Goal: Information Seeking & Learning: Find specific fact

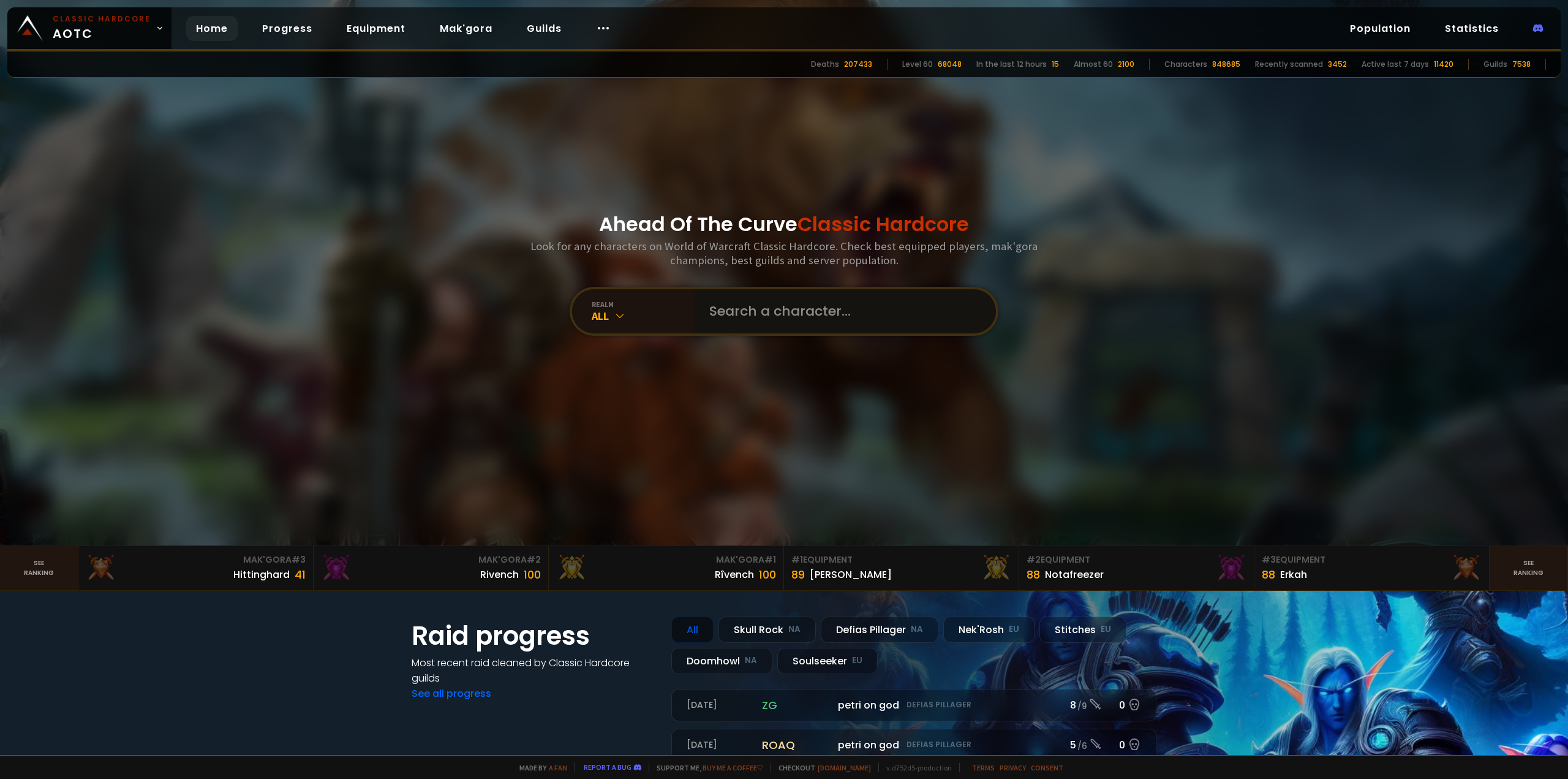
click at [848, 297] on input "text" at bounding box center [840, 312] width 279 height 44
type input "gabiimaru"
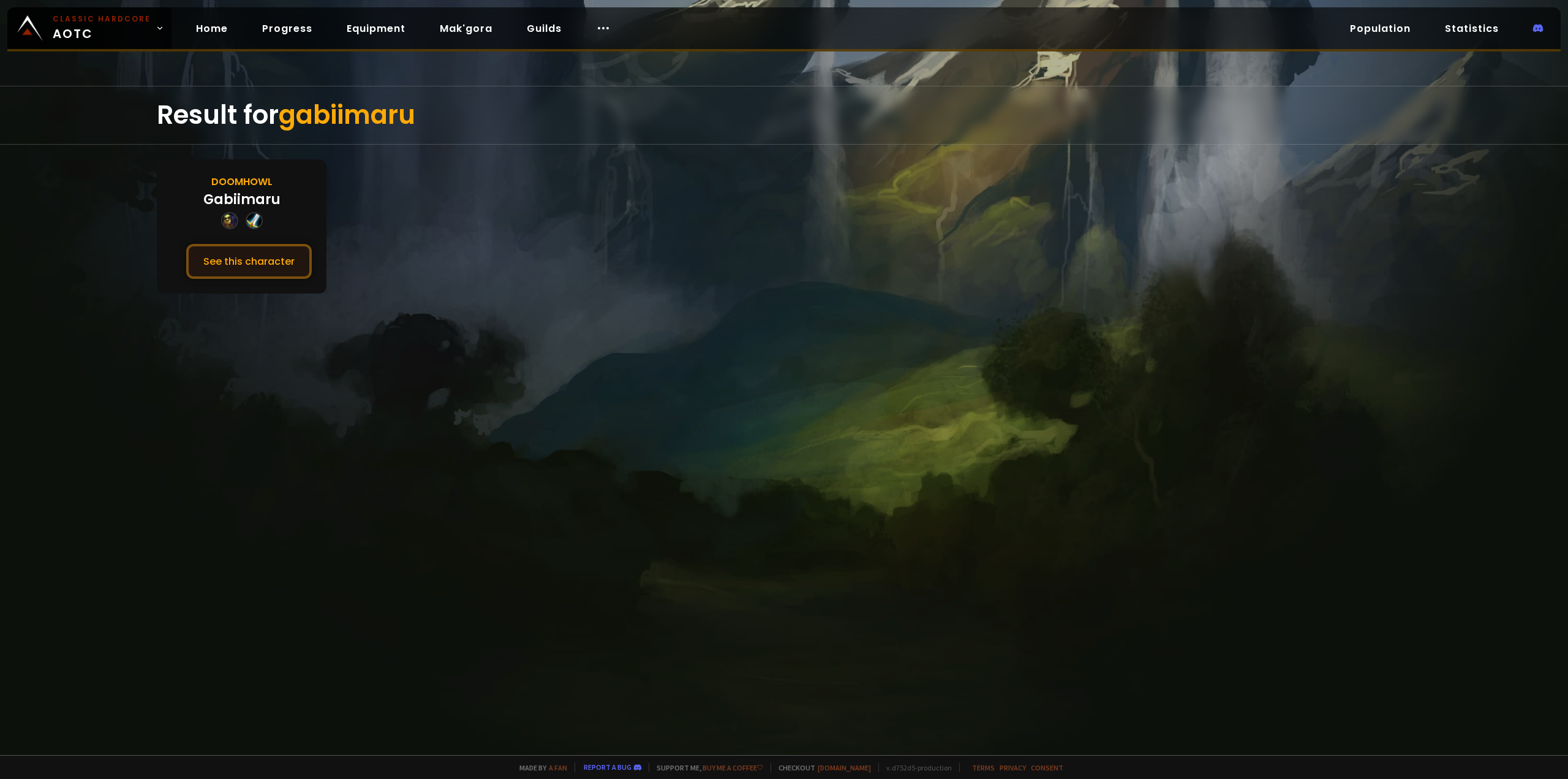
click at [220, 264] on button "See this character" at bounding box center [249, 262] width 125 height 35
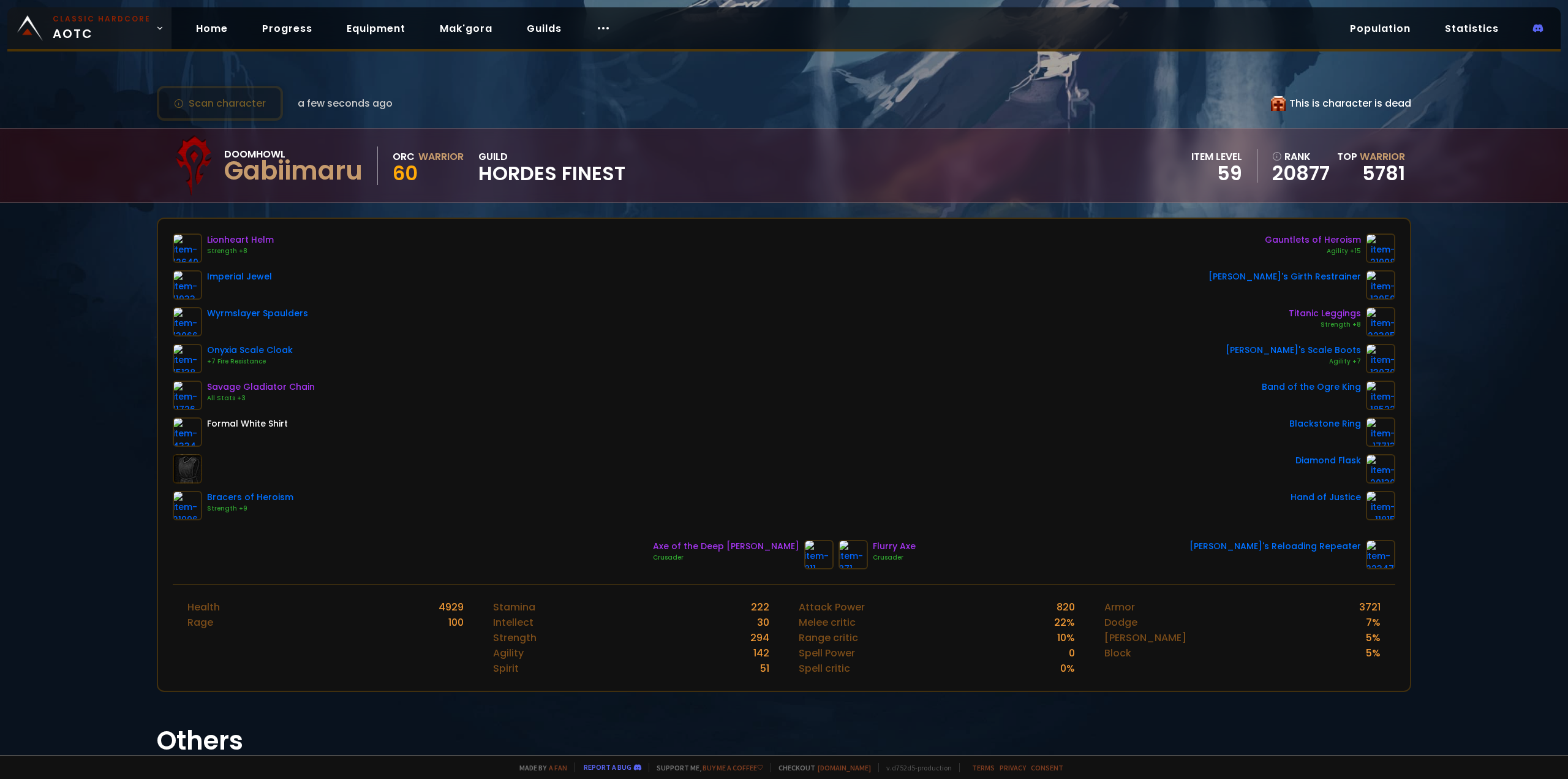
click at [108, 25] on span "Classic Hardcore AOTC" at bounding box center [102, 28] width 98 height 29
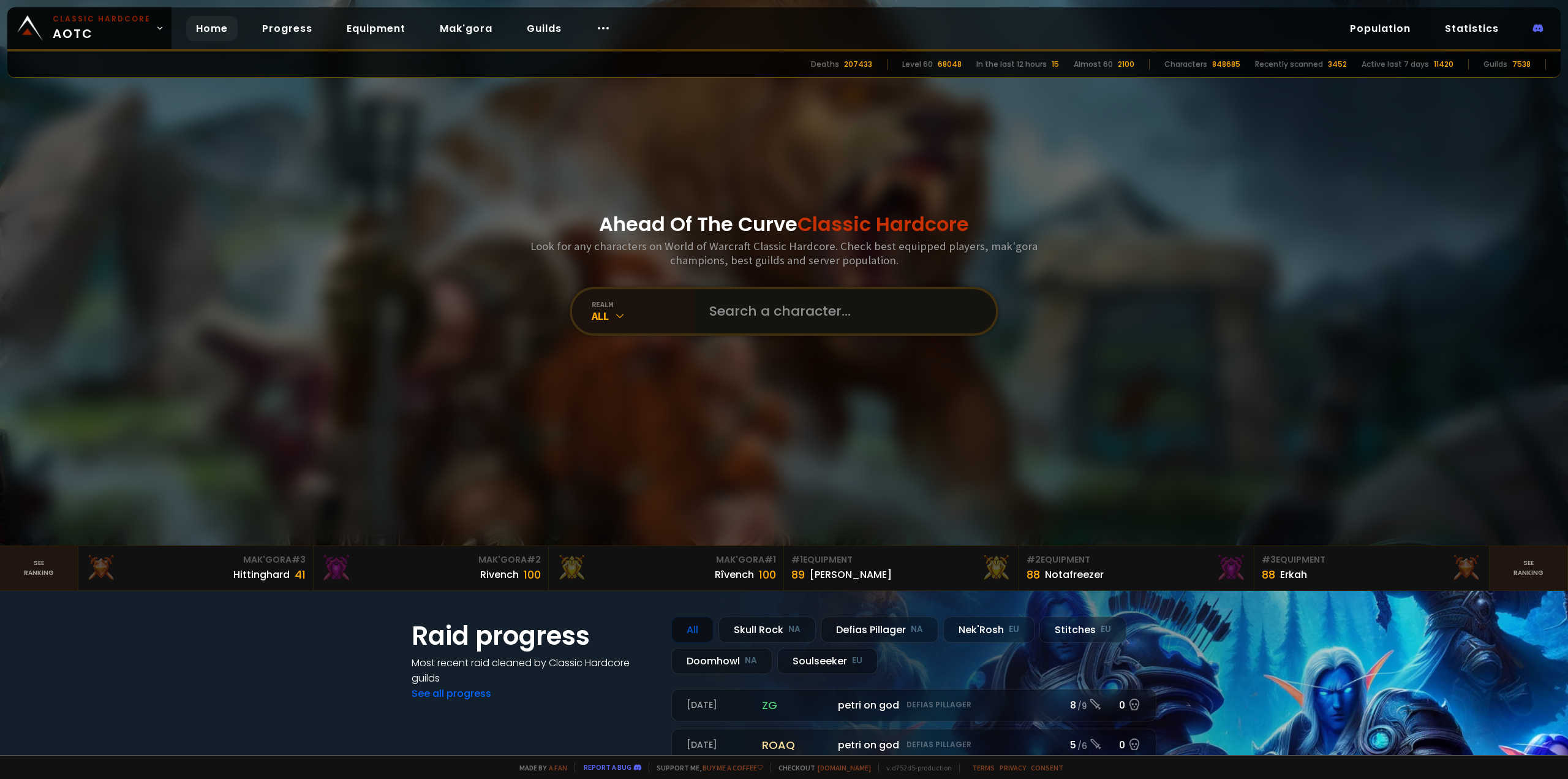
click at [818, 320] on input "text" at bounding box center [840, 312] width 279 height 44
type input "h"
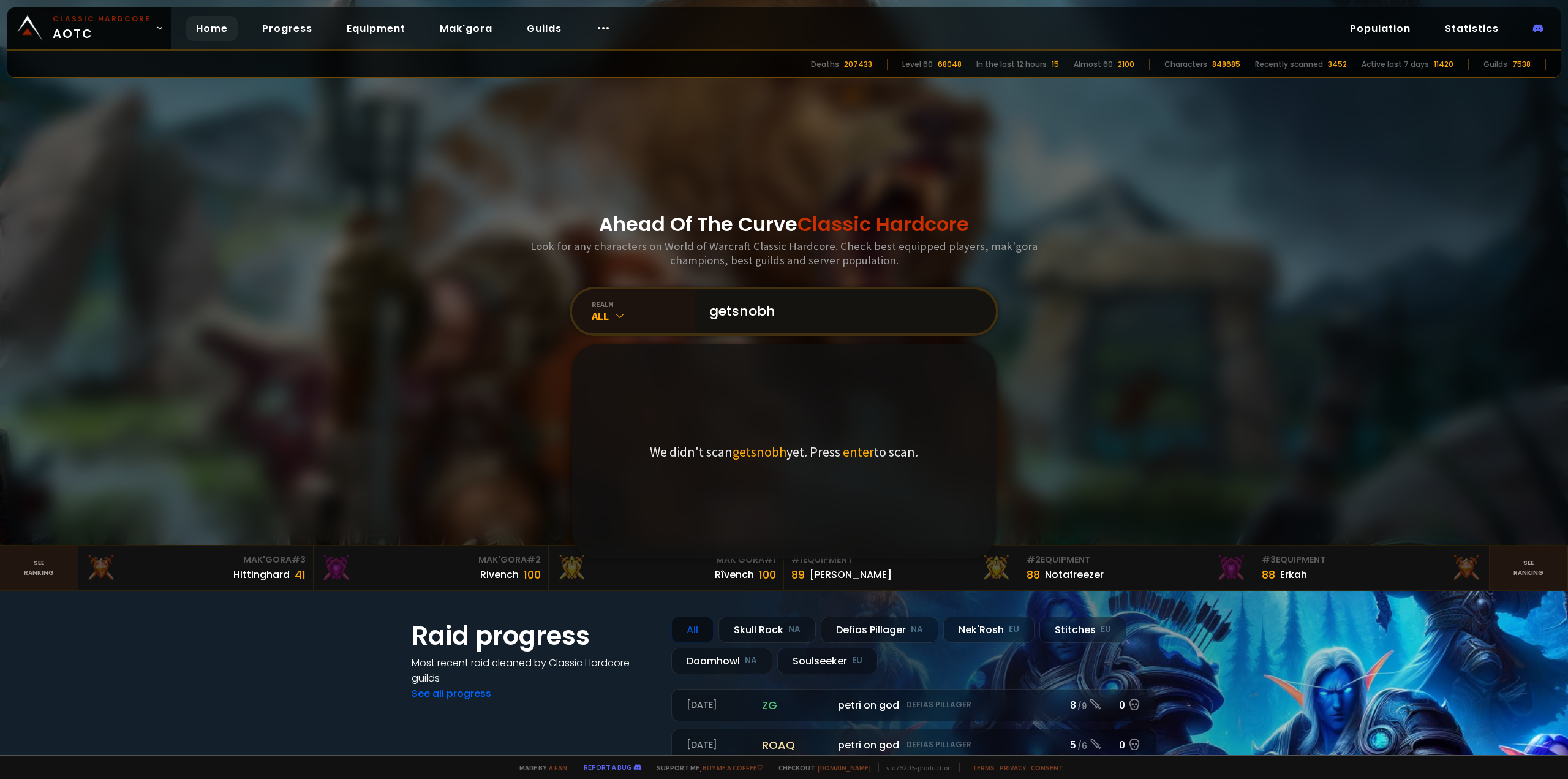
type input "getsnobhc"
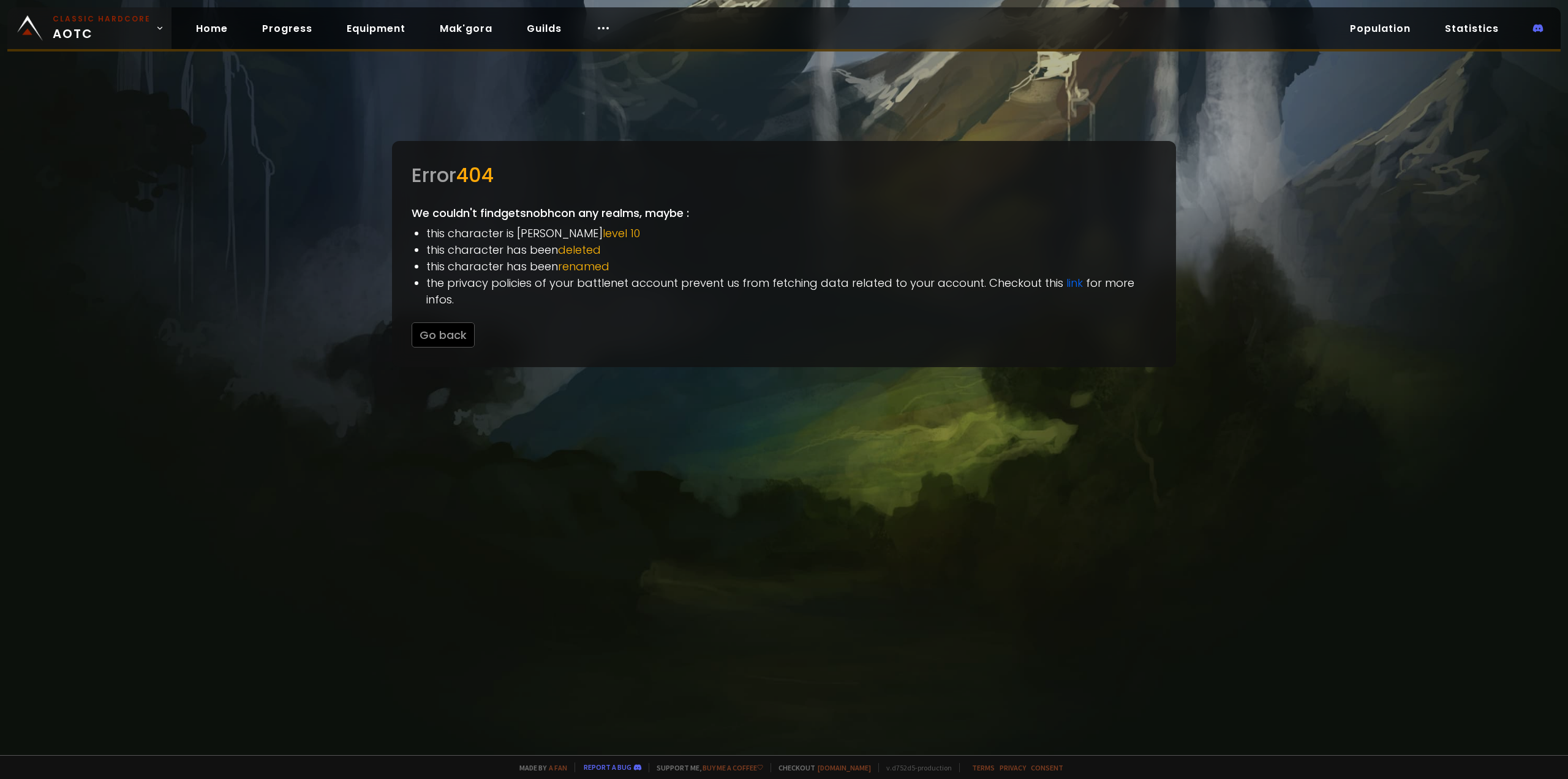
click at [60, 44] on link "Classic Hardcore AOTC" at bounding box center [90, 28] width 164 height 42
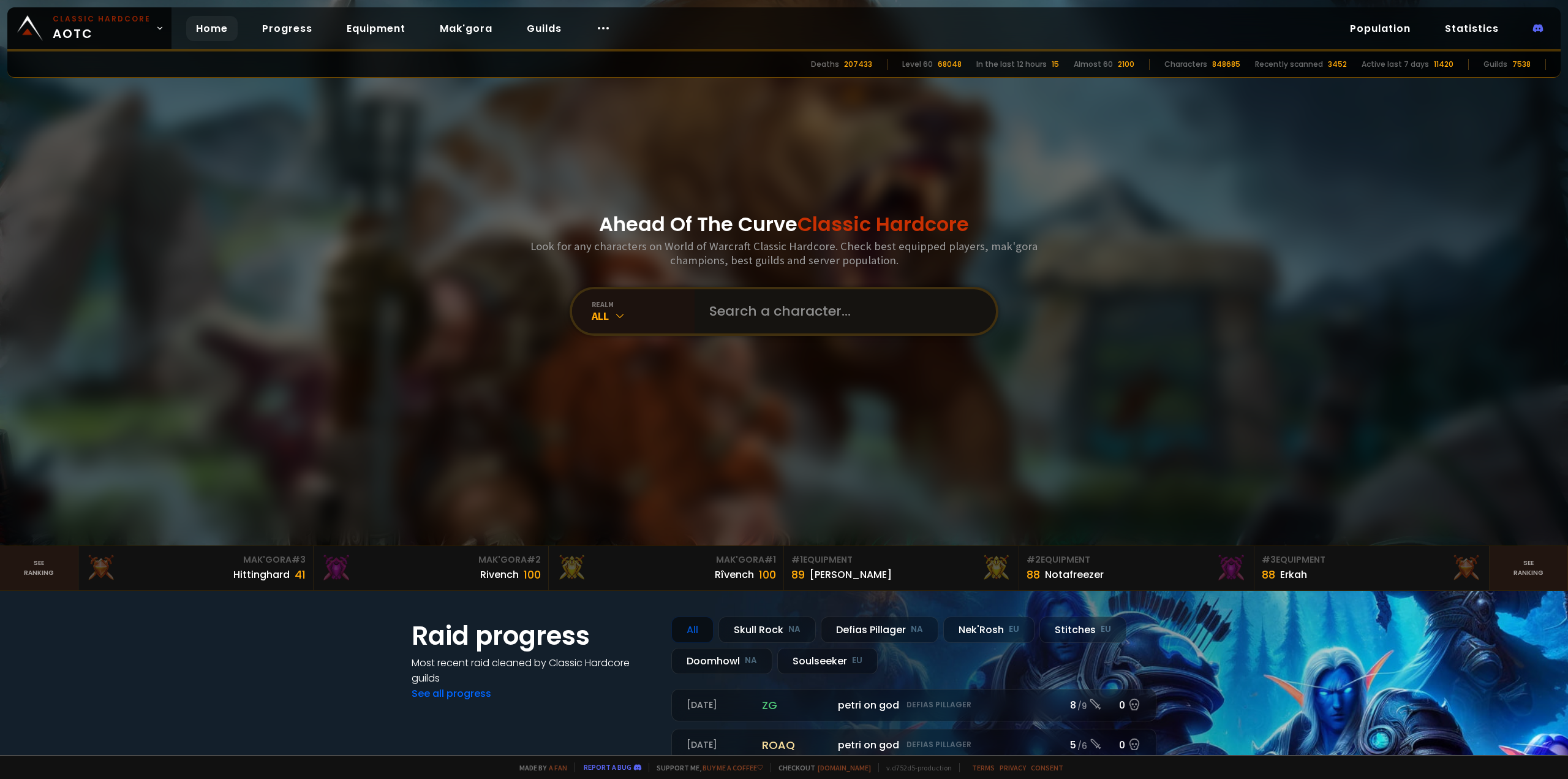
click at [802, 308] on input "text" at bounding box center [840, 312] width 279 height 44
type input "lmage"
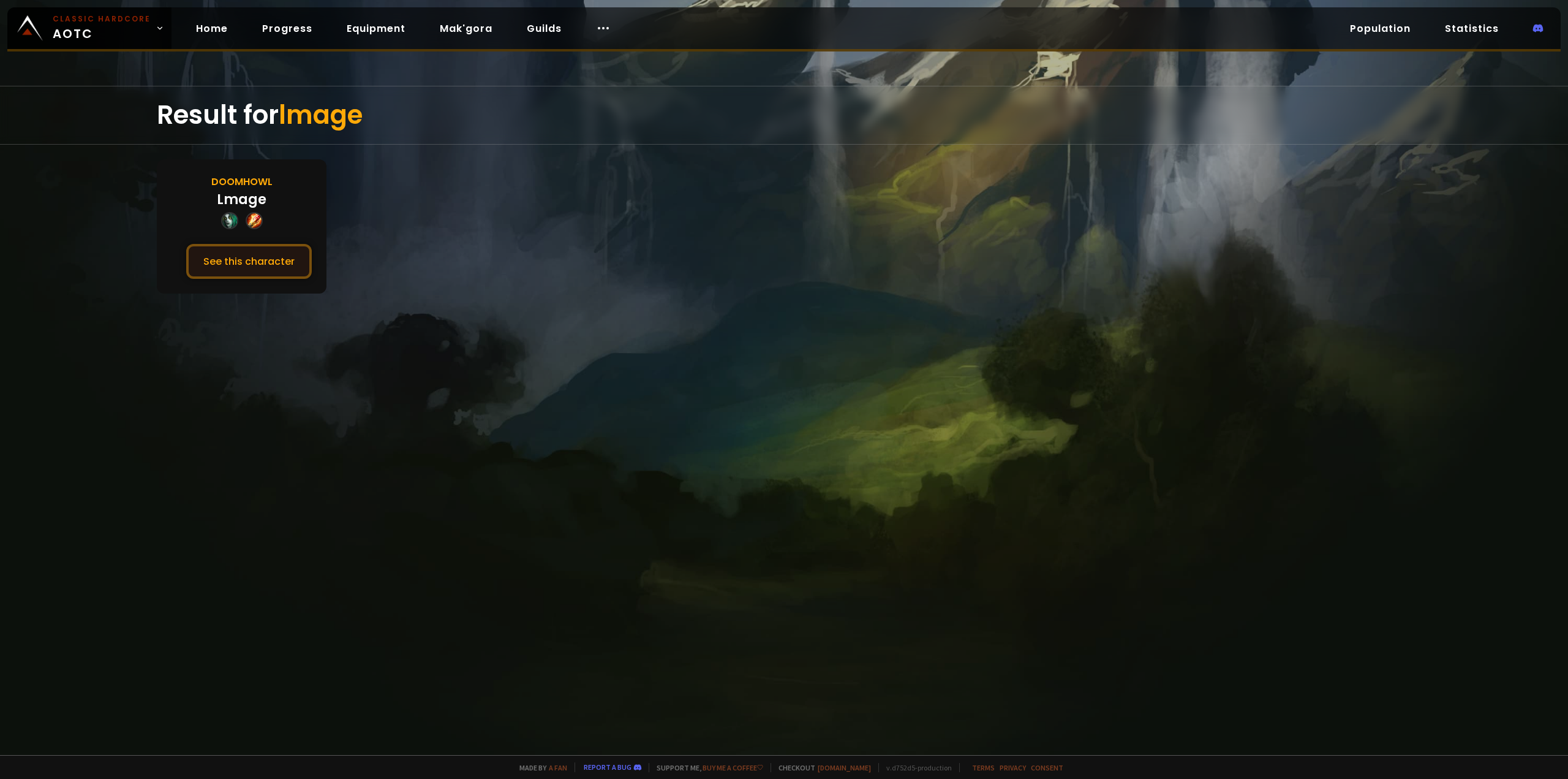
click at [262, 264] on button "See this character" at bounding box center [249, 262] width 125 height 35
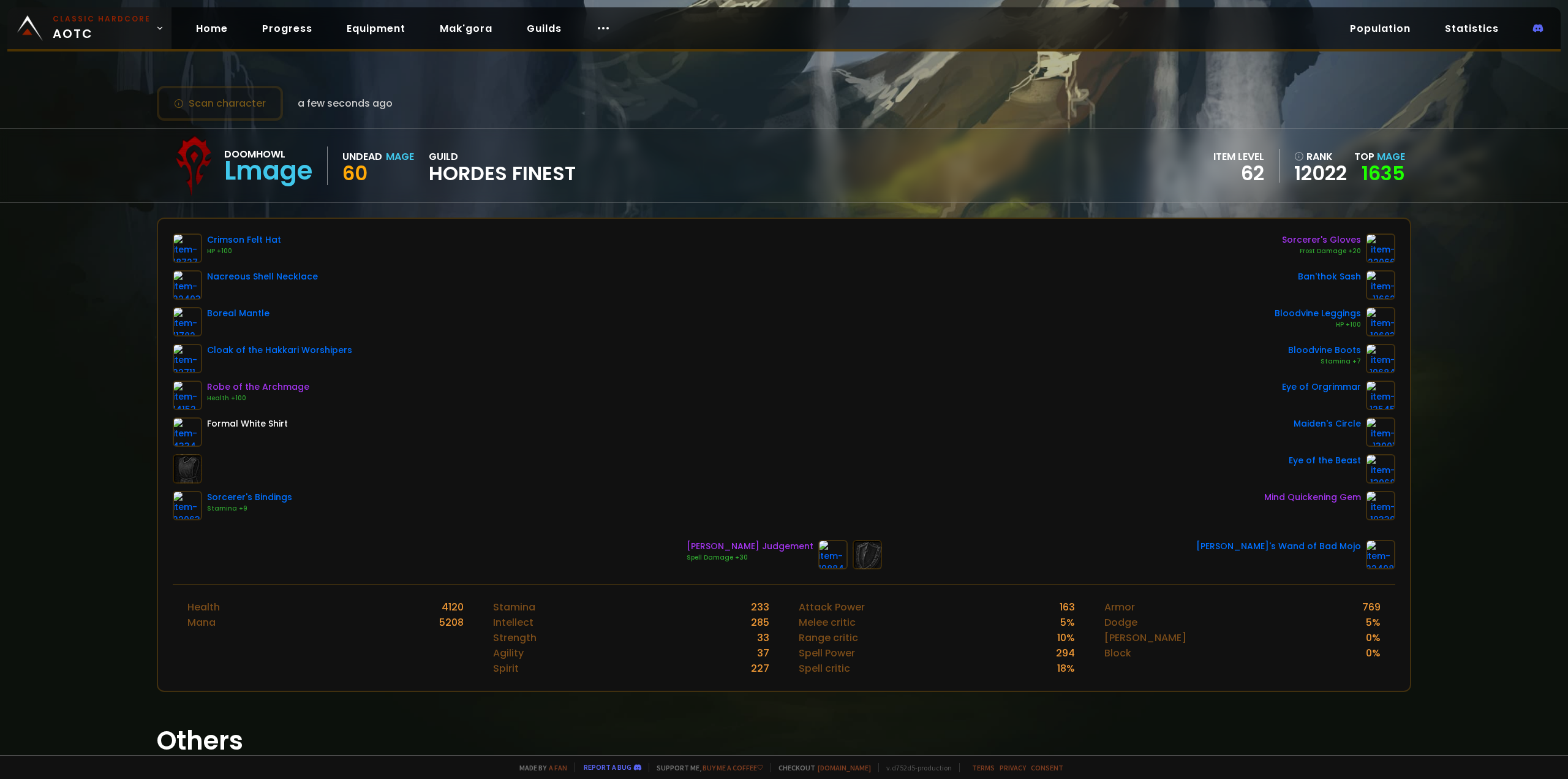
click at [108, 41] on span "Classic Hardcore AOTC" at bounding box center [102, 28] width 98 height 29
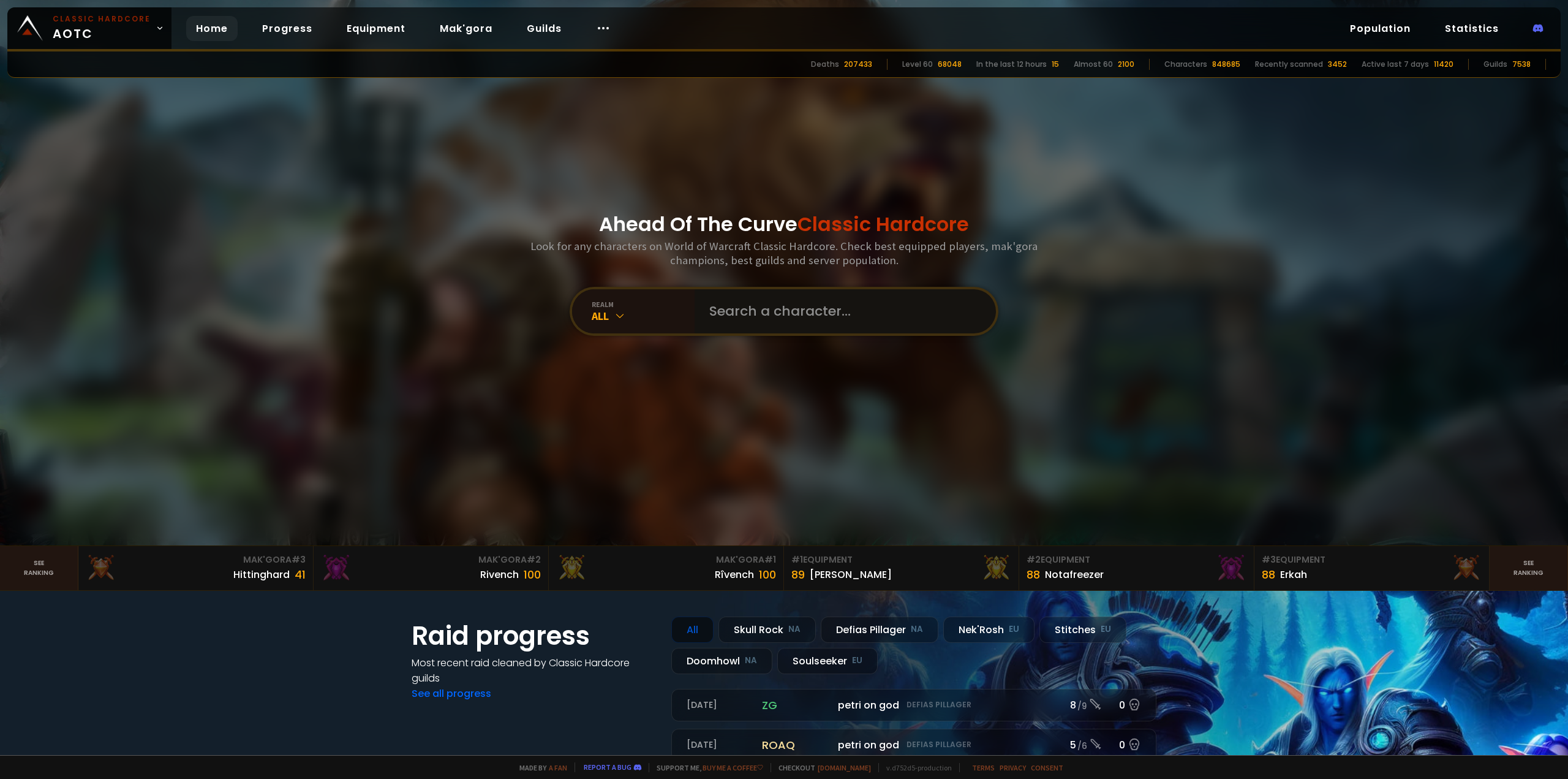
drag, startPoint x: 754, startPoint y: 307, endPoint x: 752, endPoint y: 320, distance: 13.2
click at [754, 309] on input "text" at bounding box center [840, 312] width 279 height 44
type input "mylilwords"
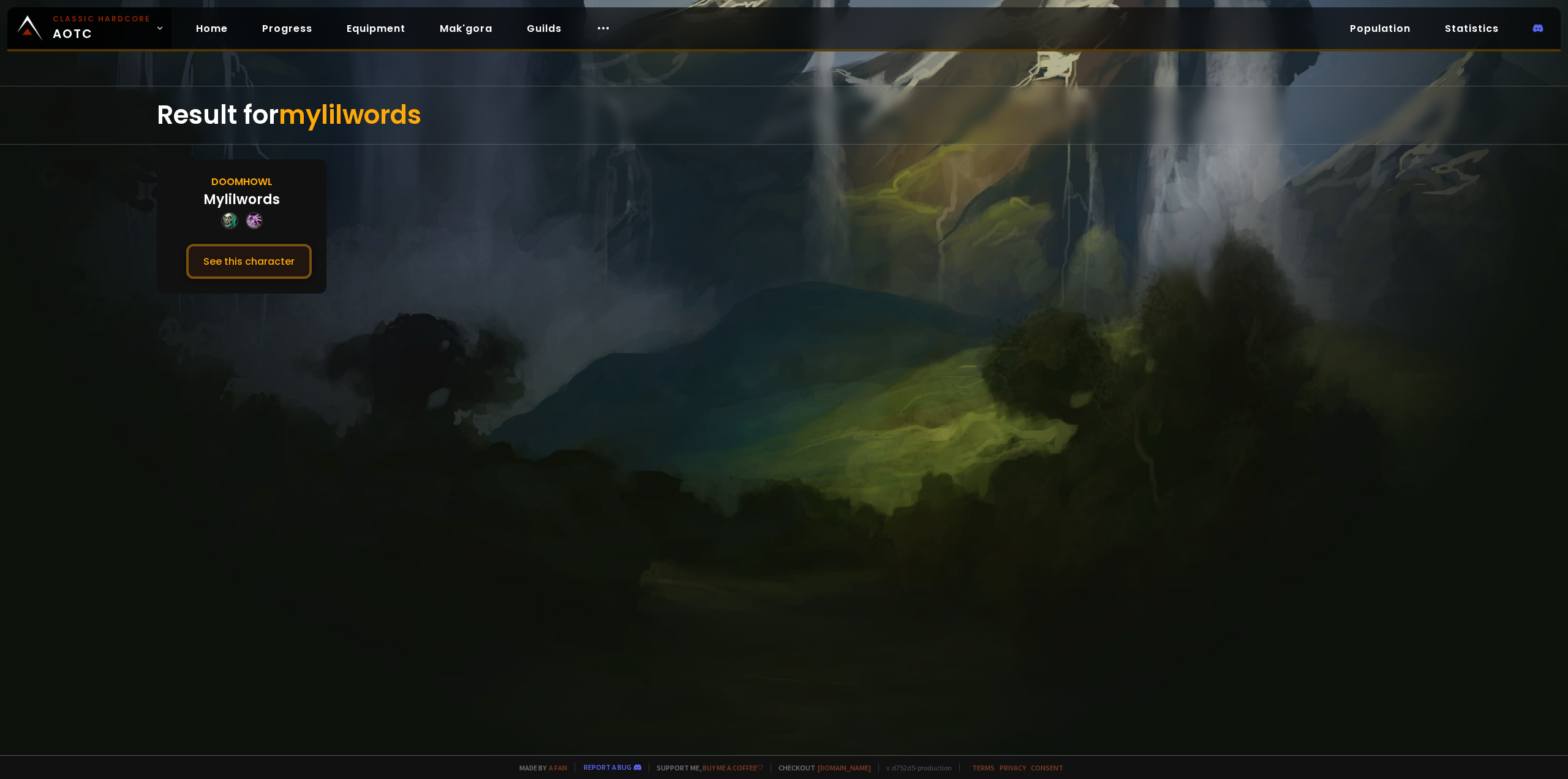
click at [285, 264] on button "See this character" at bounding box center [249, 262] width 125 height 35
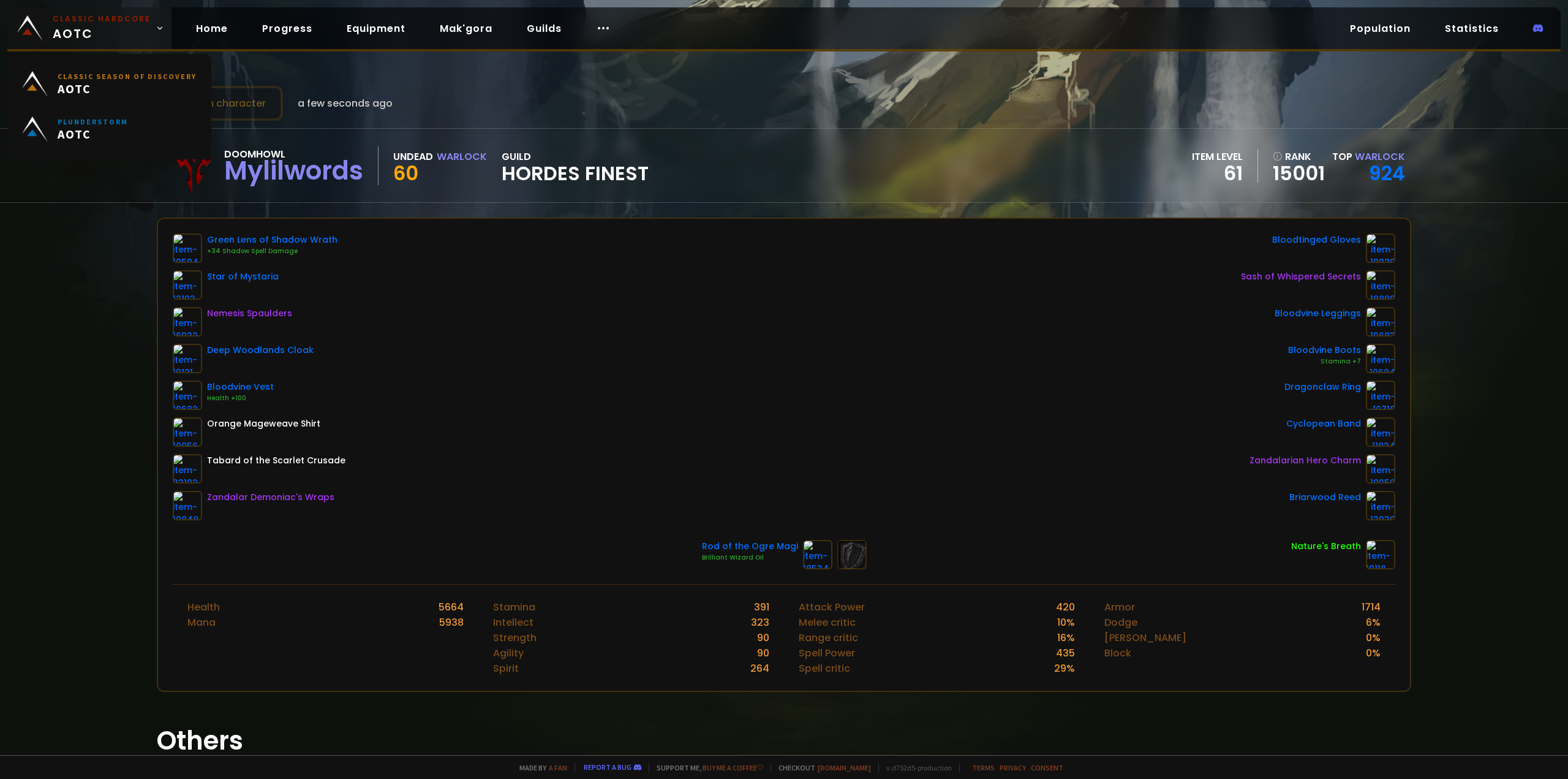
click at [100, 24] on small "Classic Hardcore" at bounding box center [102, 18] width 98 height 11
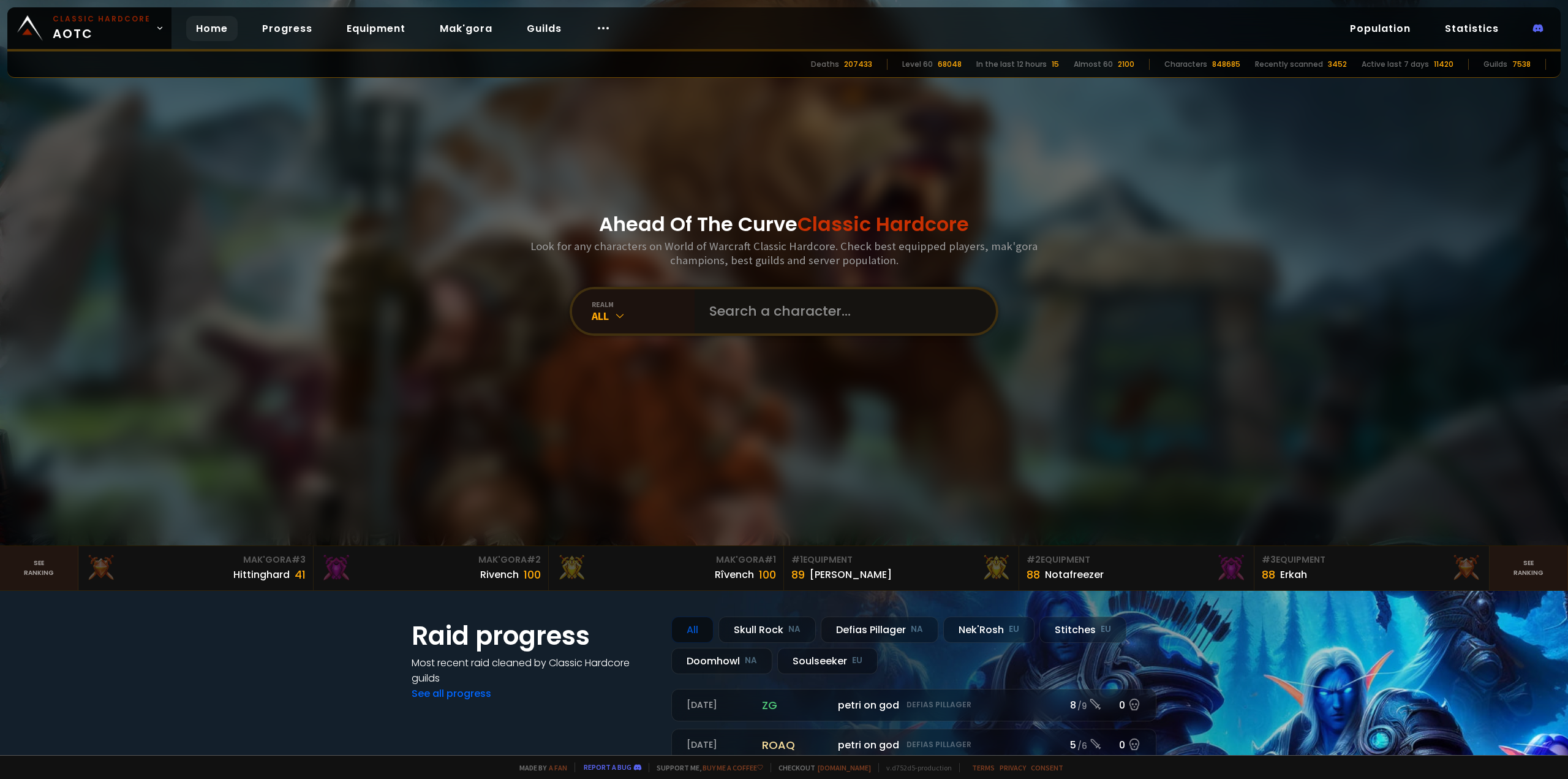
click at [862, 324] on input "text" at bounding box center [840, 312] width 279 height 44
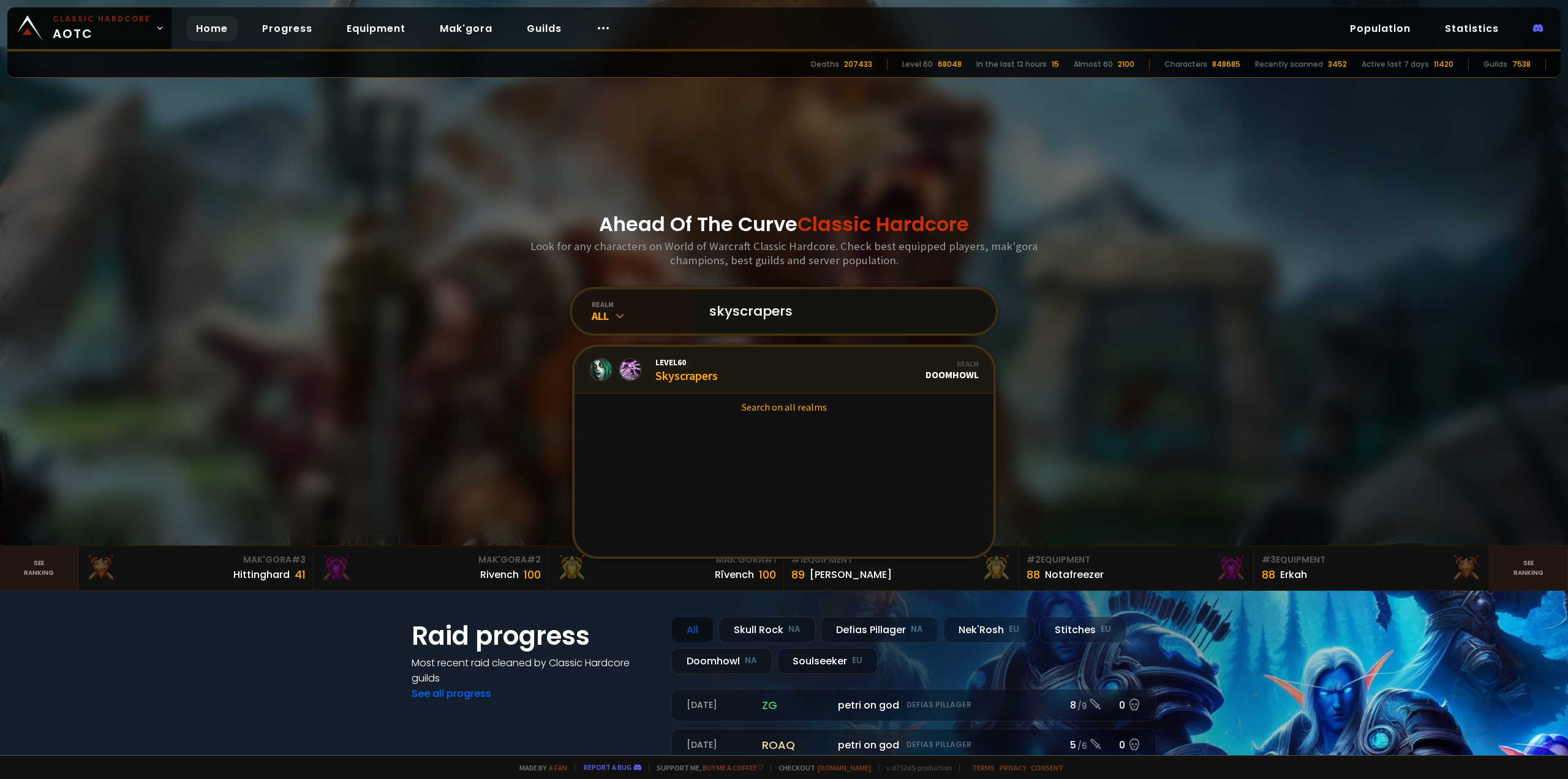
type input "skyscrapers"
click at [789, 356] on link "Level 60 Skyscrapers Realm Doomhowl" at bounding box center [784, 370] width 419 height 46
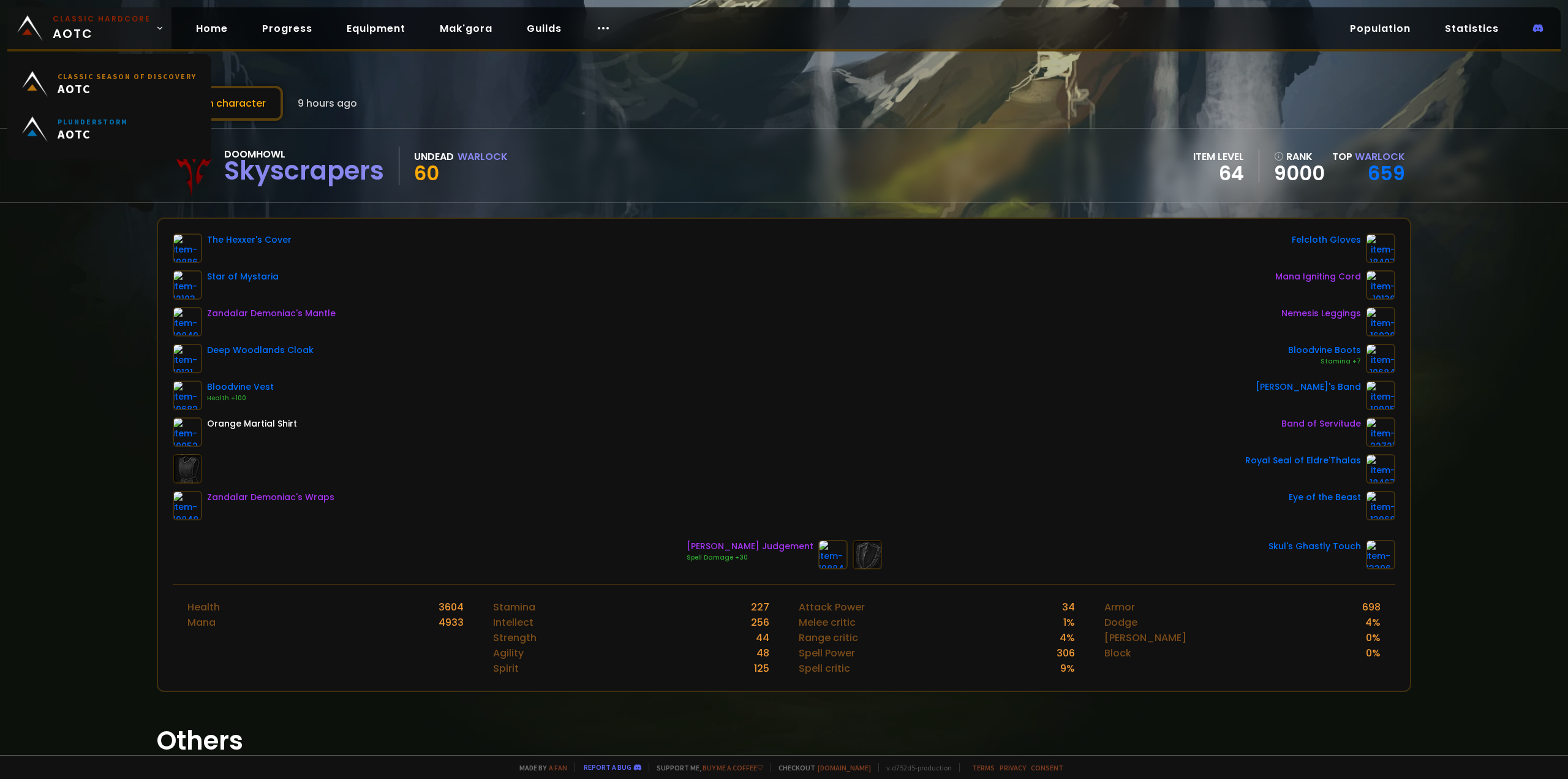
click at [74, 23] on small "Classic Hardcore" at bounding box center [102, 18] width 98 height 11
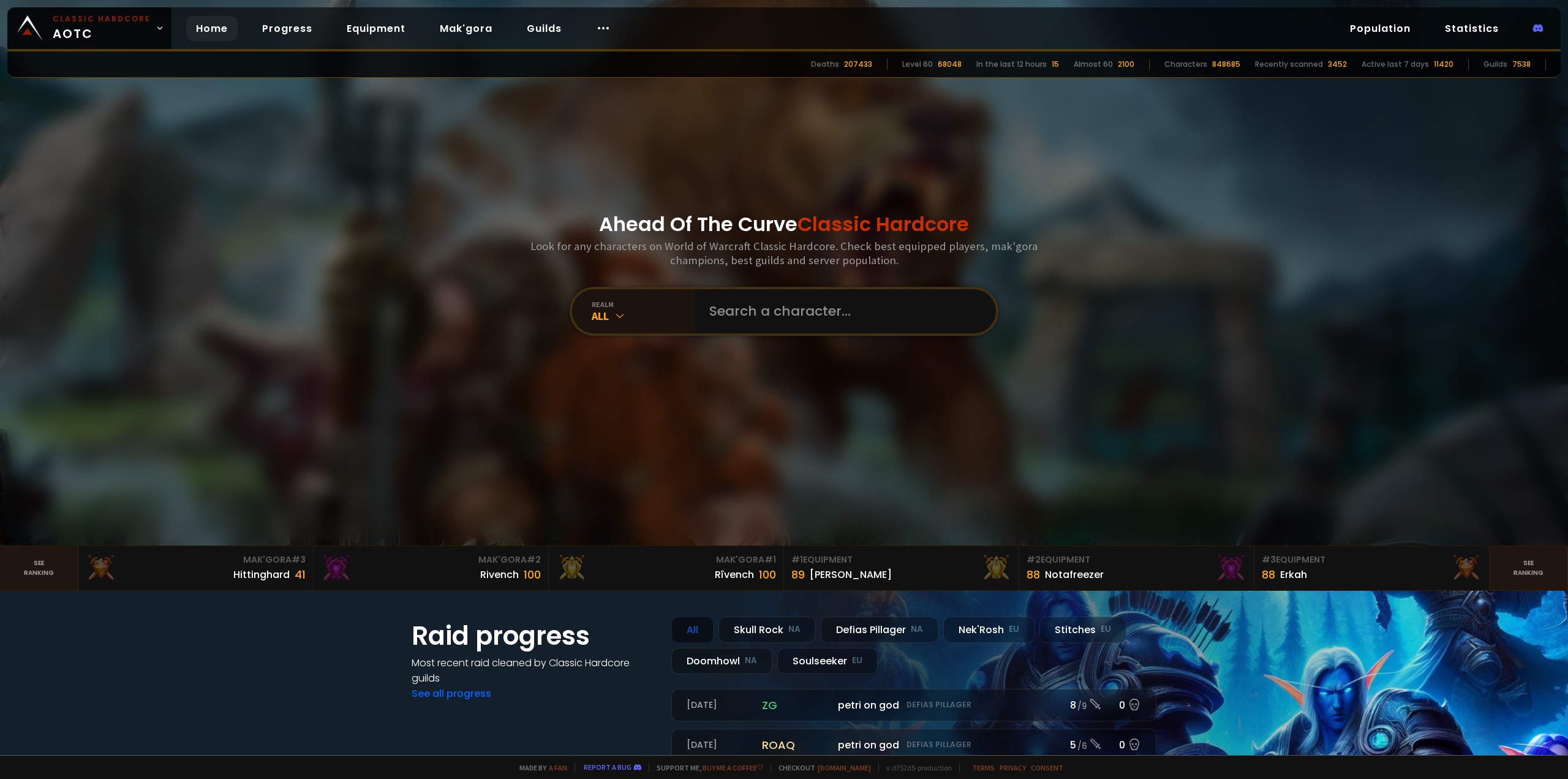
click at [865, 344] on div "Ahead Of The Curve Classic Hardcore Look for any characters on World of Warcraf…" at bounding box center [784, 272] width 738 height 545
drag, startPoint x: 853, startPoint y: 333, endPoint x: 851, endPoint y: 326, distance: 7.3
click at [853, 332] on input "text" at bounding box center [840, 312] width 279 height 44
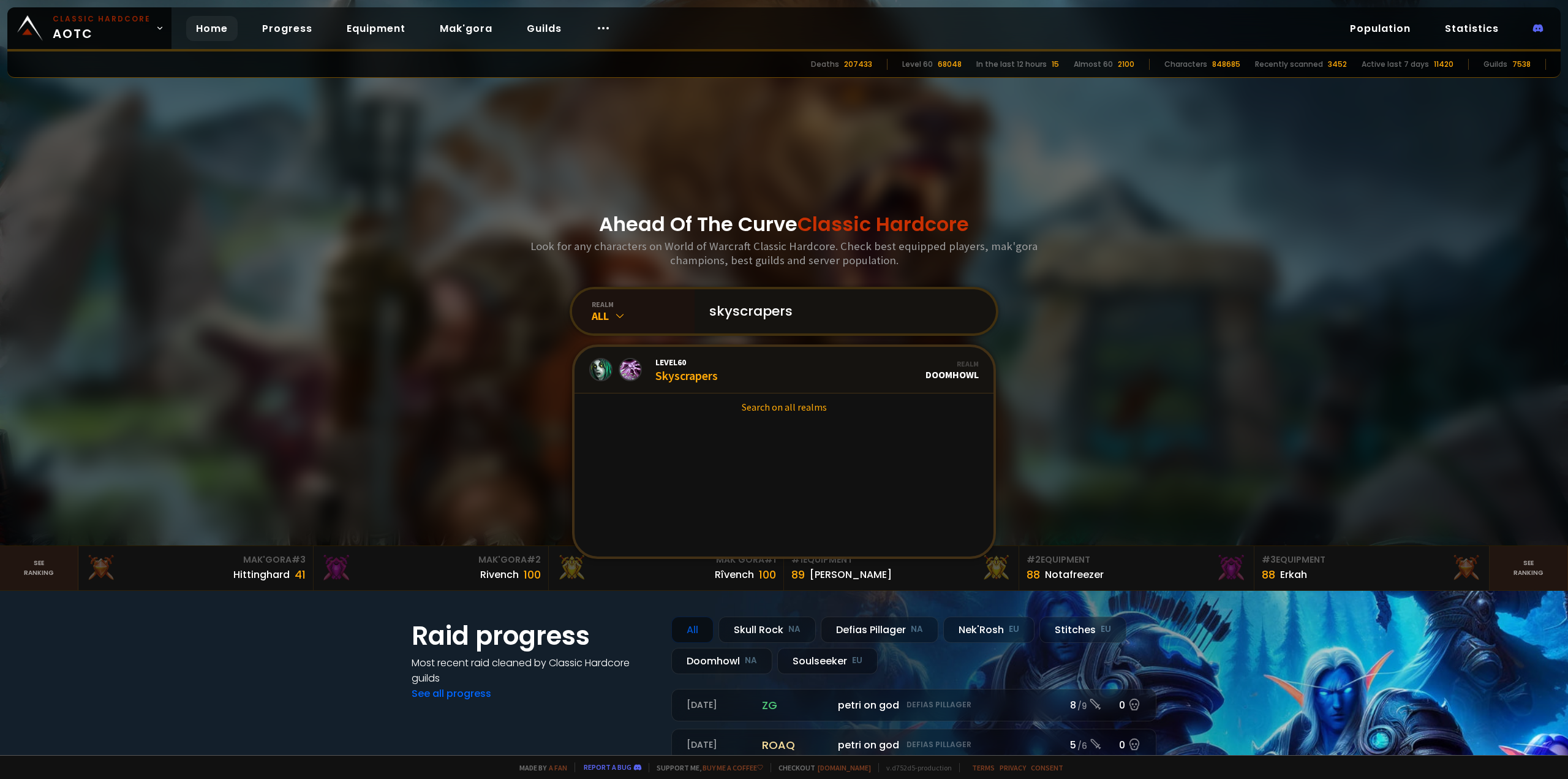
type input "skyscrapers"
click at [655, 365] on span "Level 60" at bounding box center [686, 361] width 63 height 11
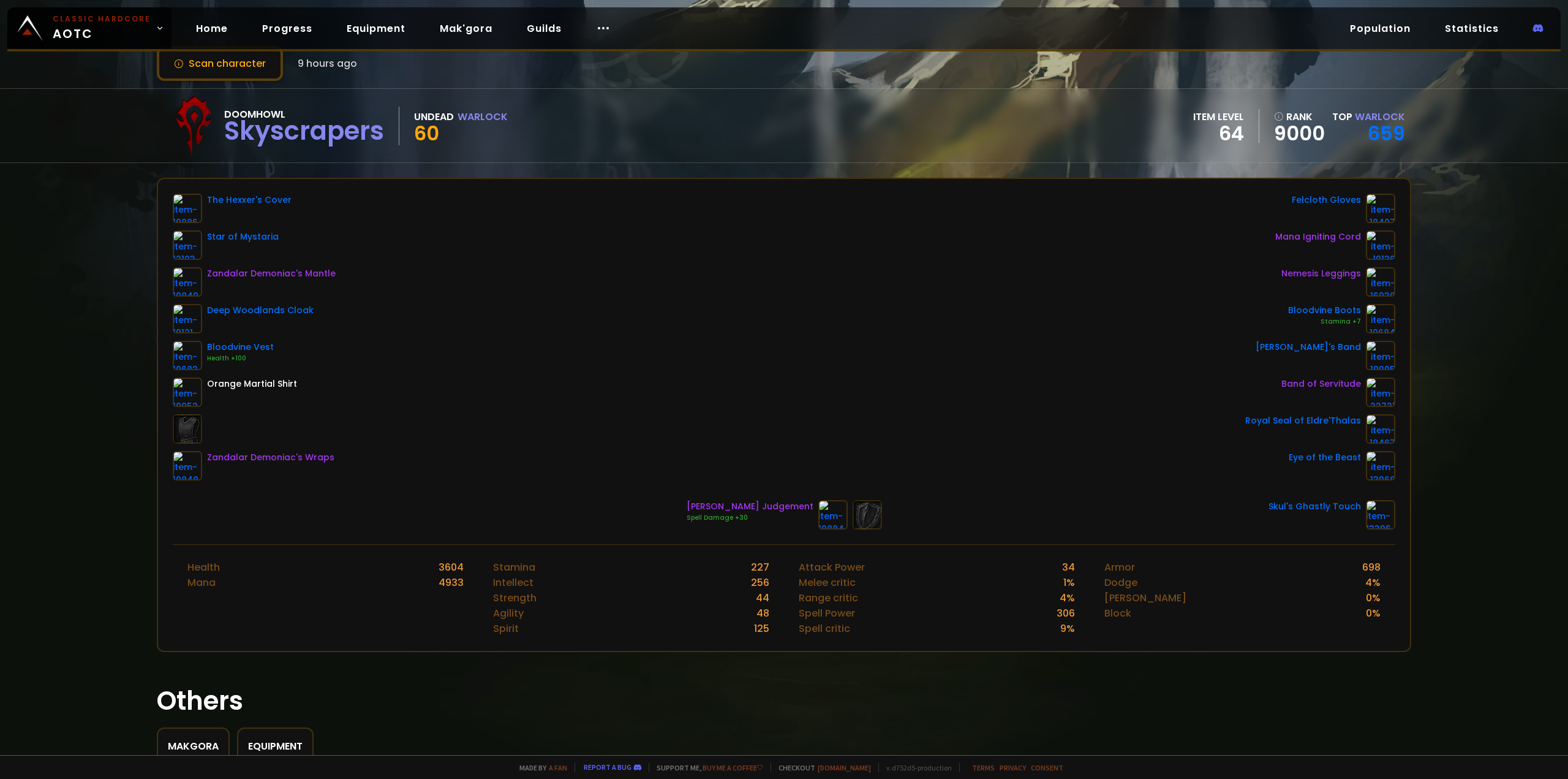
scroll to position [123, 0]
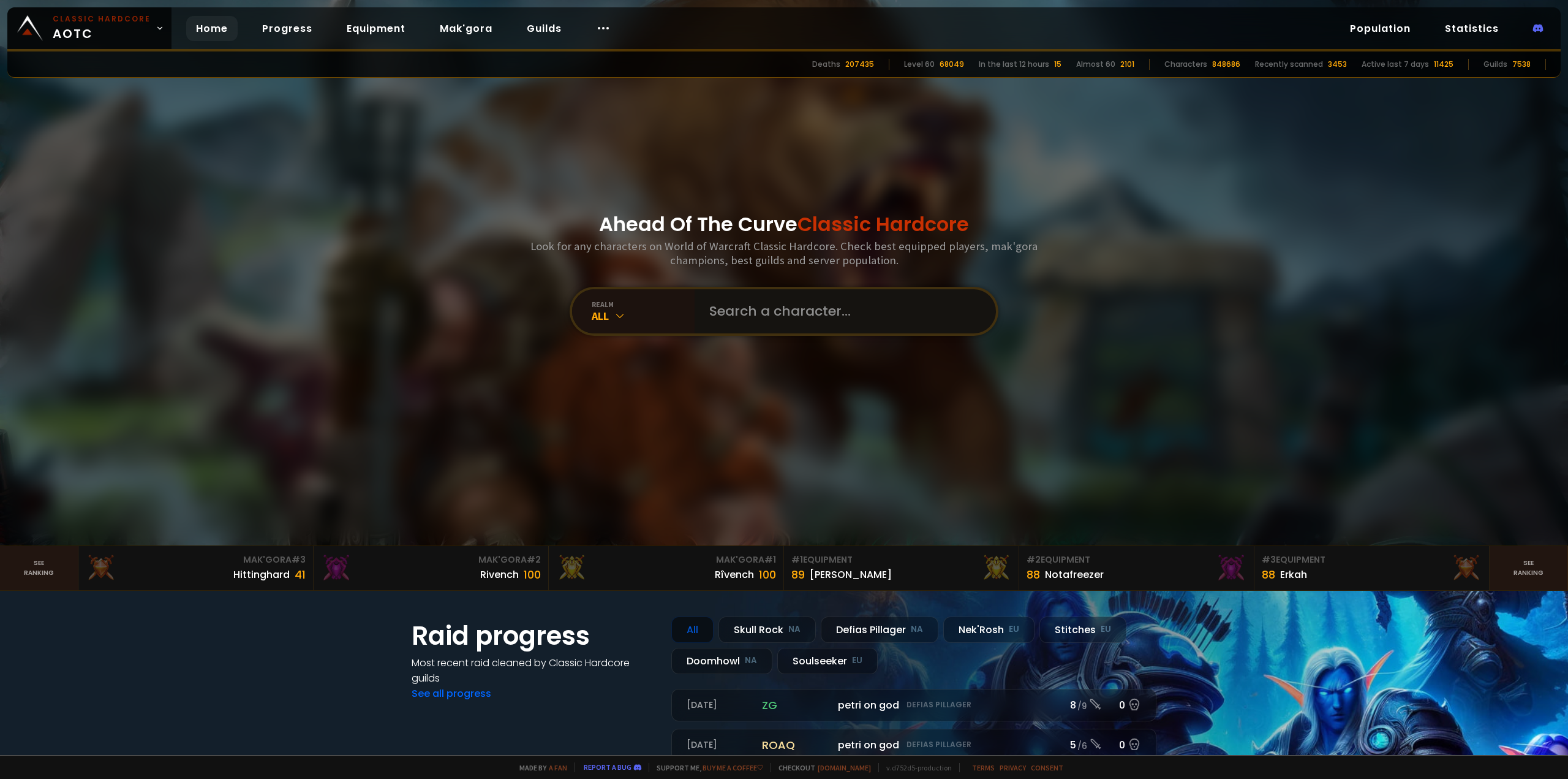
click at [751, 327] on input "text" at bounding box center [840, 312] width 279 height 44
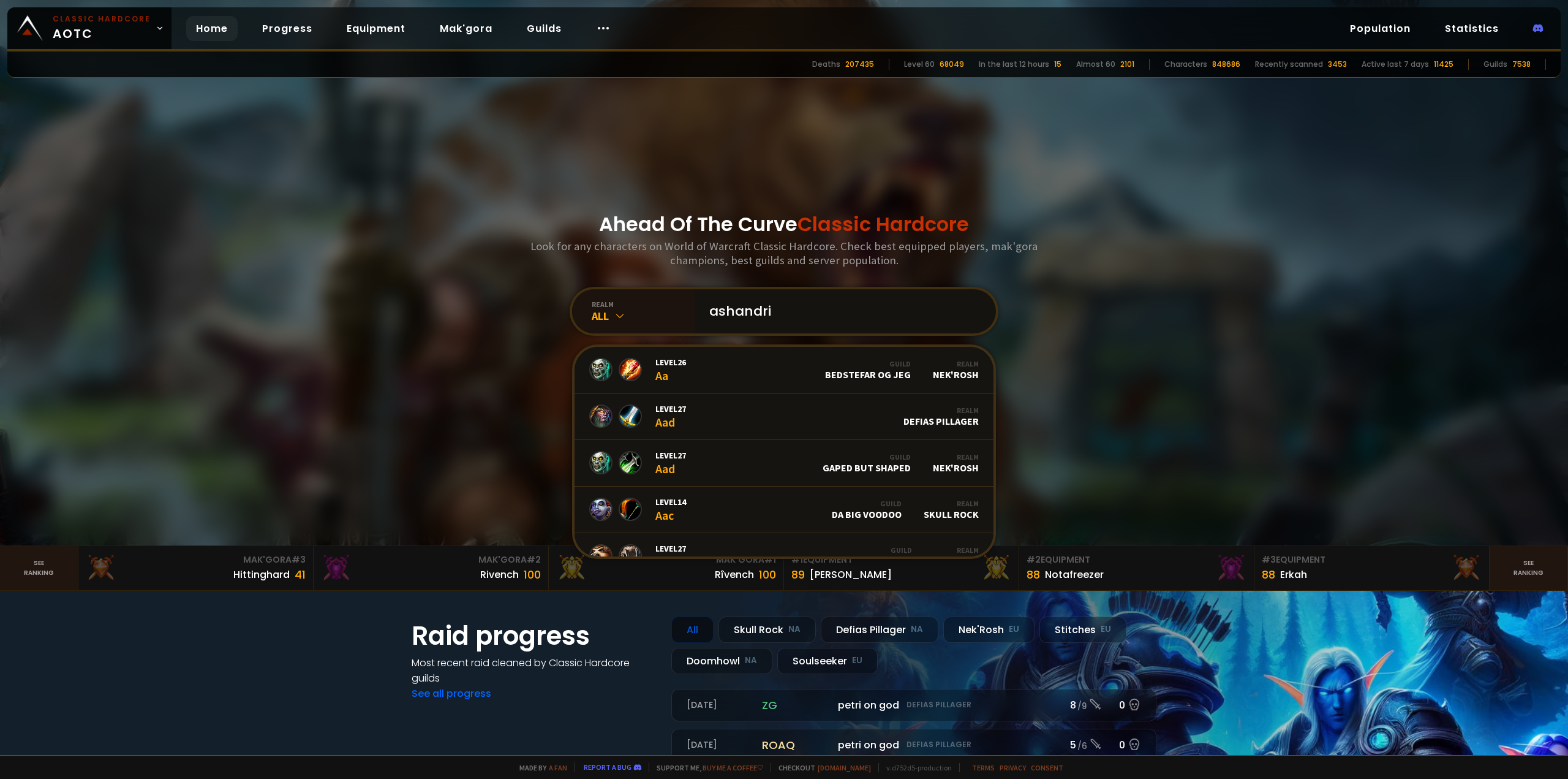
type input "ashandris"
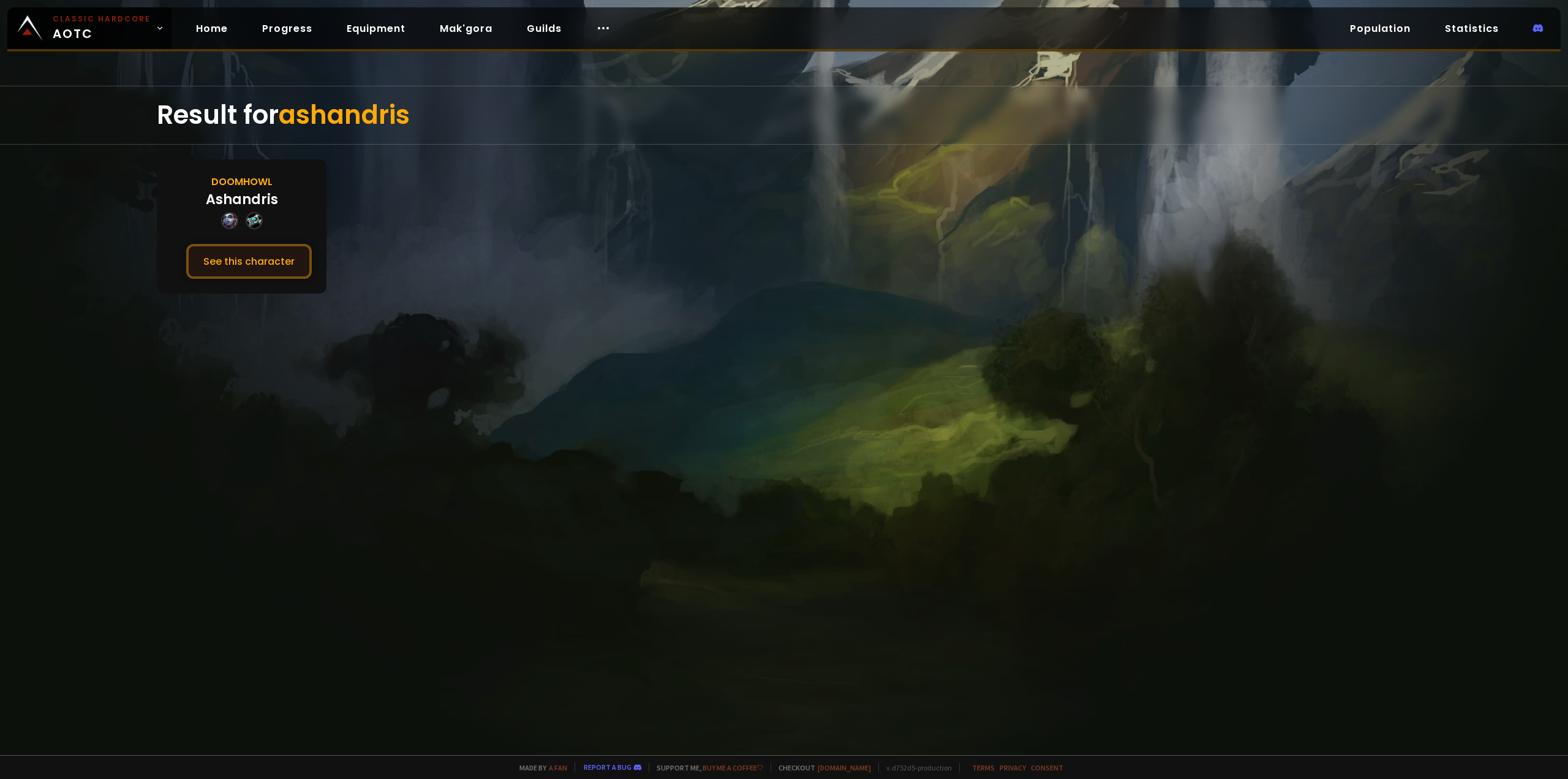
click at [231, 267] on button "See this character" at bounding box center [249, 262] width 125 height 35
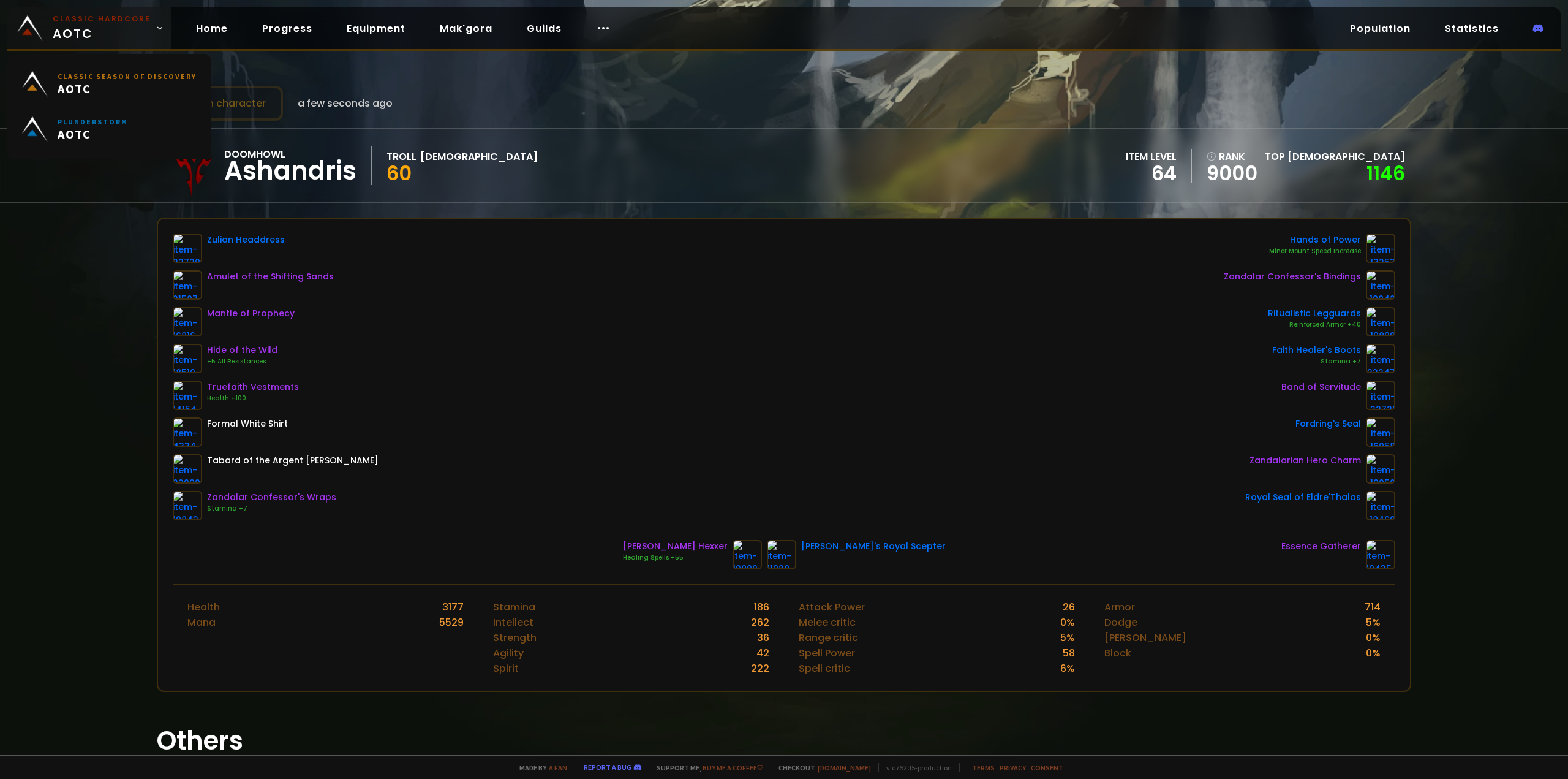
click at [105, 38] on span "Classic Hardcore AOTC" at bounding box center [102, 28] width 98 height 29
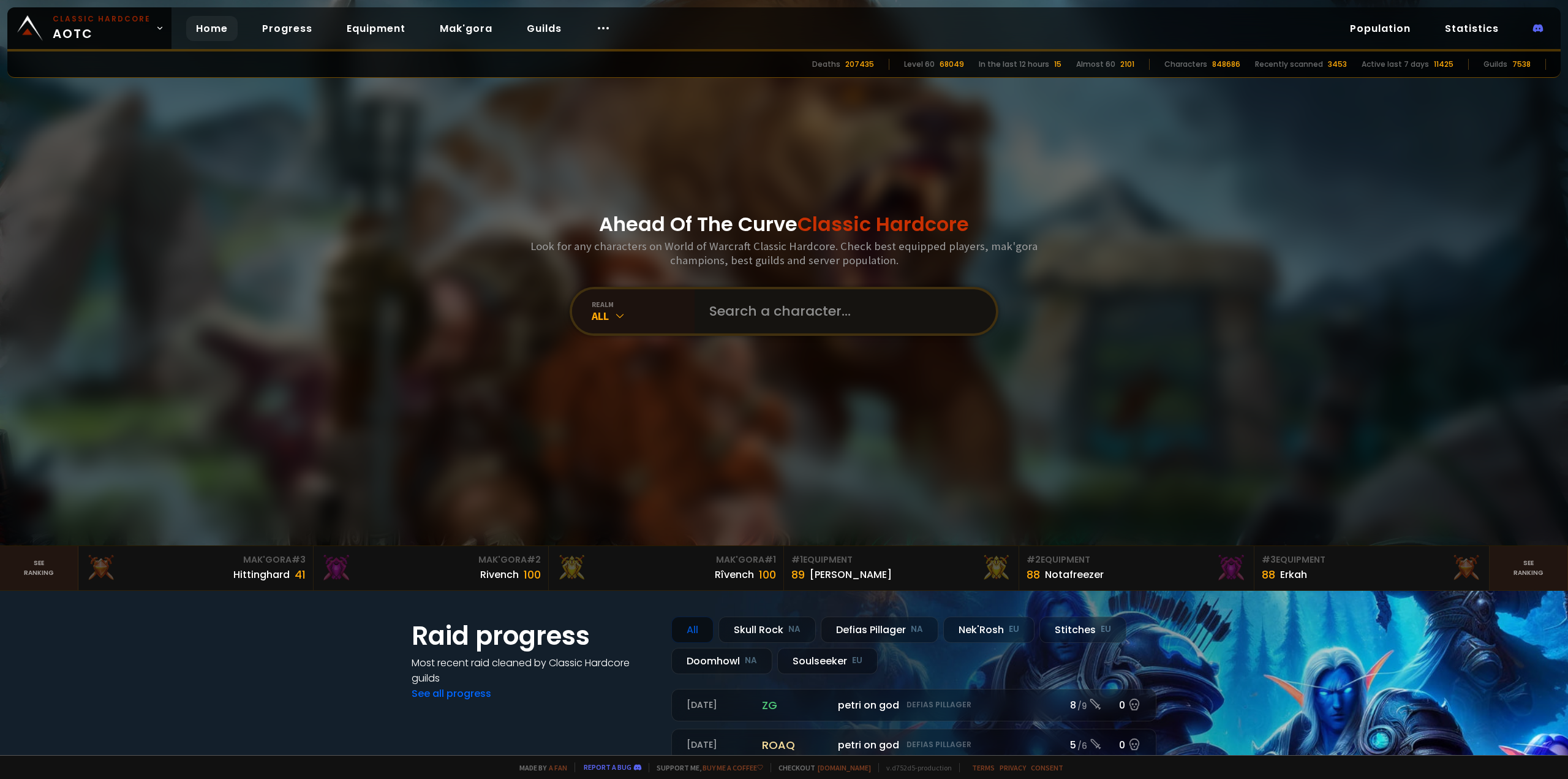
click at [806, 318] on input "text" at bounding box center [840, 312] width 279 height 44
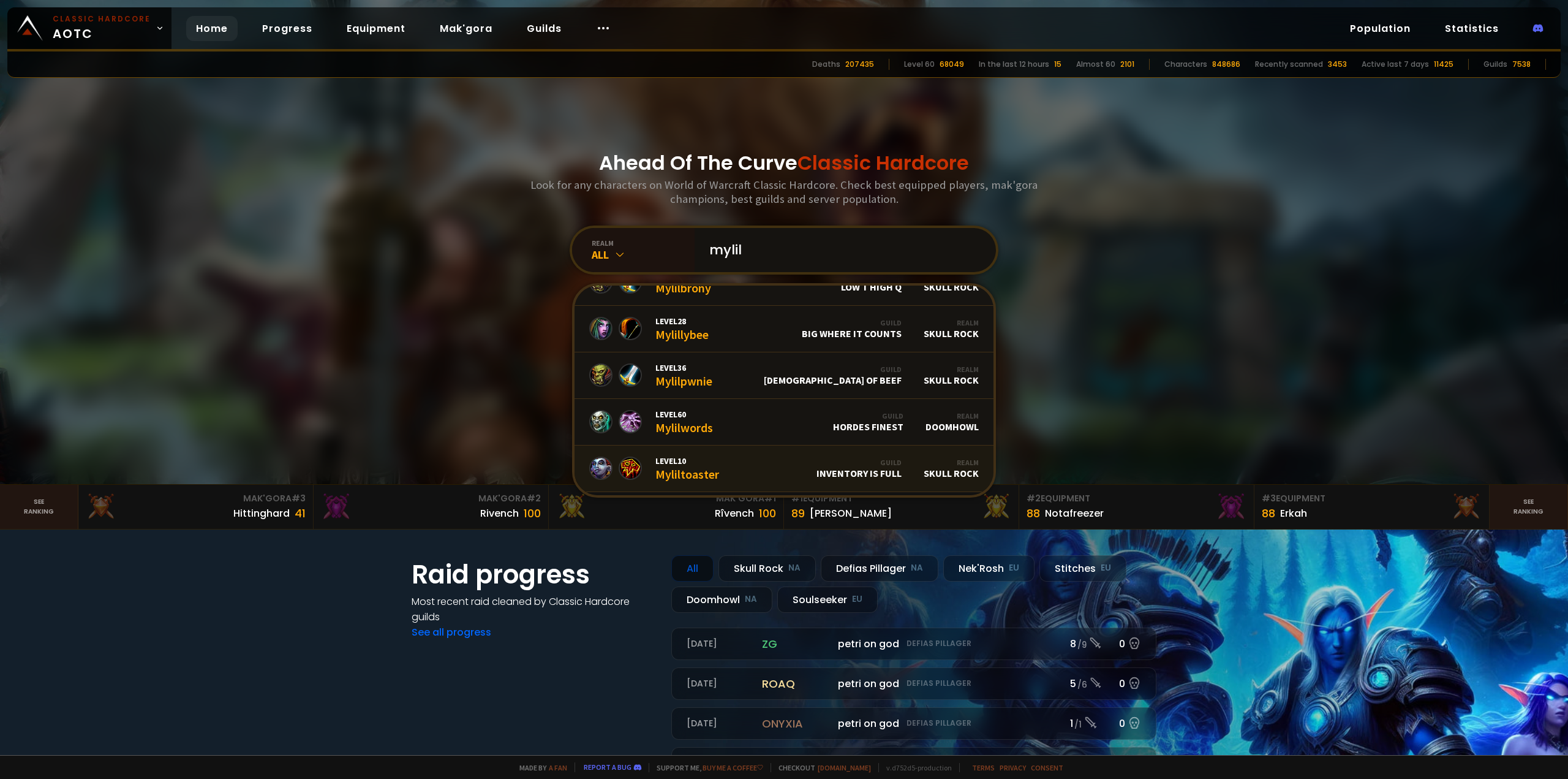
scroll to position [50, 0]
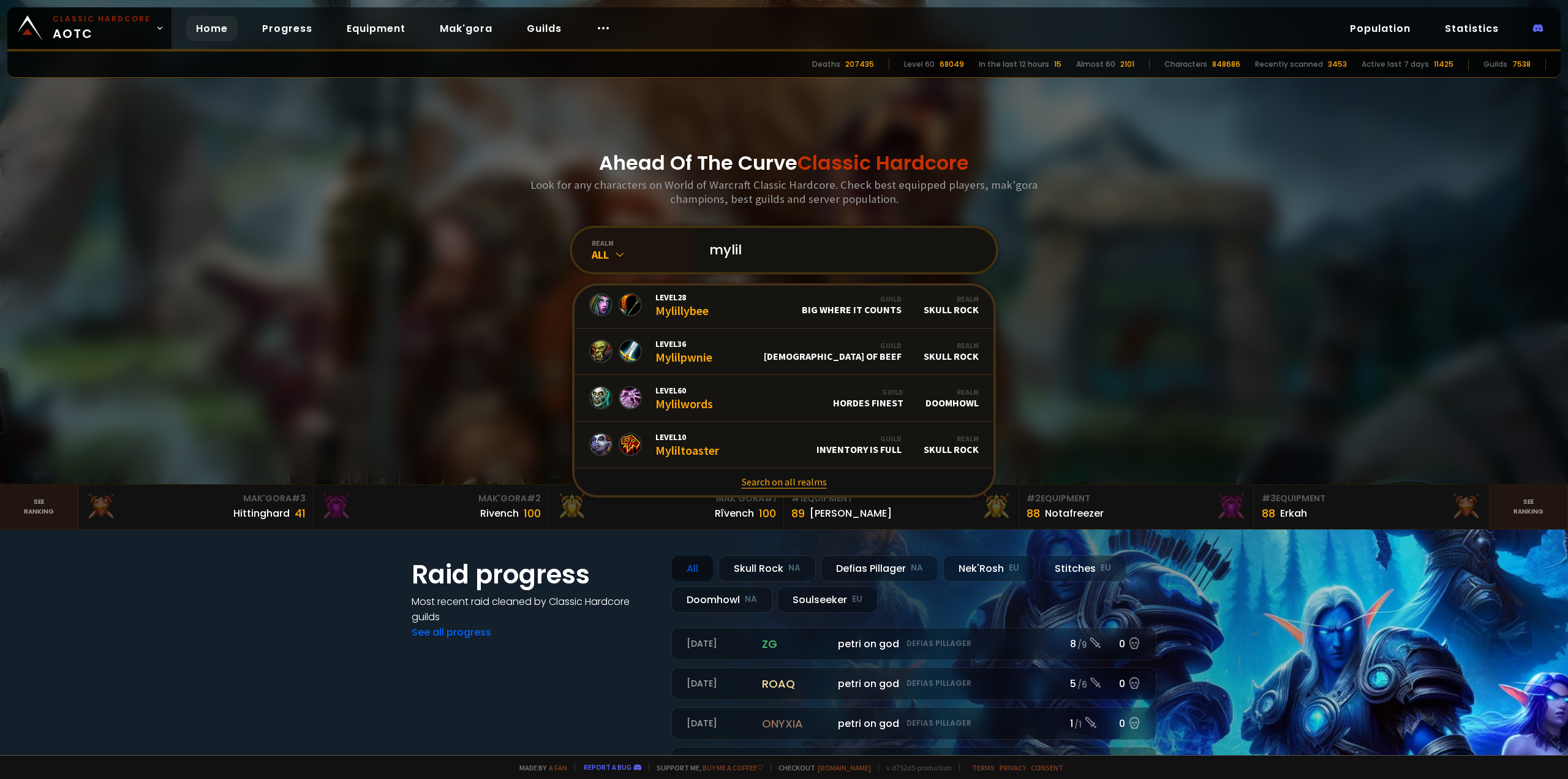
type input "mylil"
click at [810, 472] on link "Search on all realms" at bounding box center [784, 482] width 419 height 27
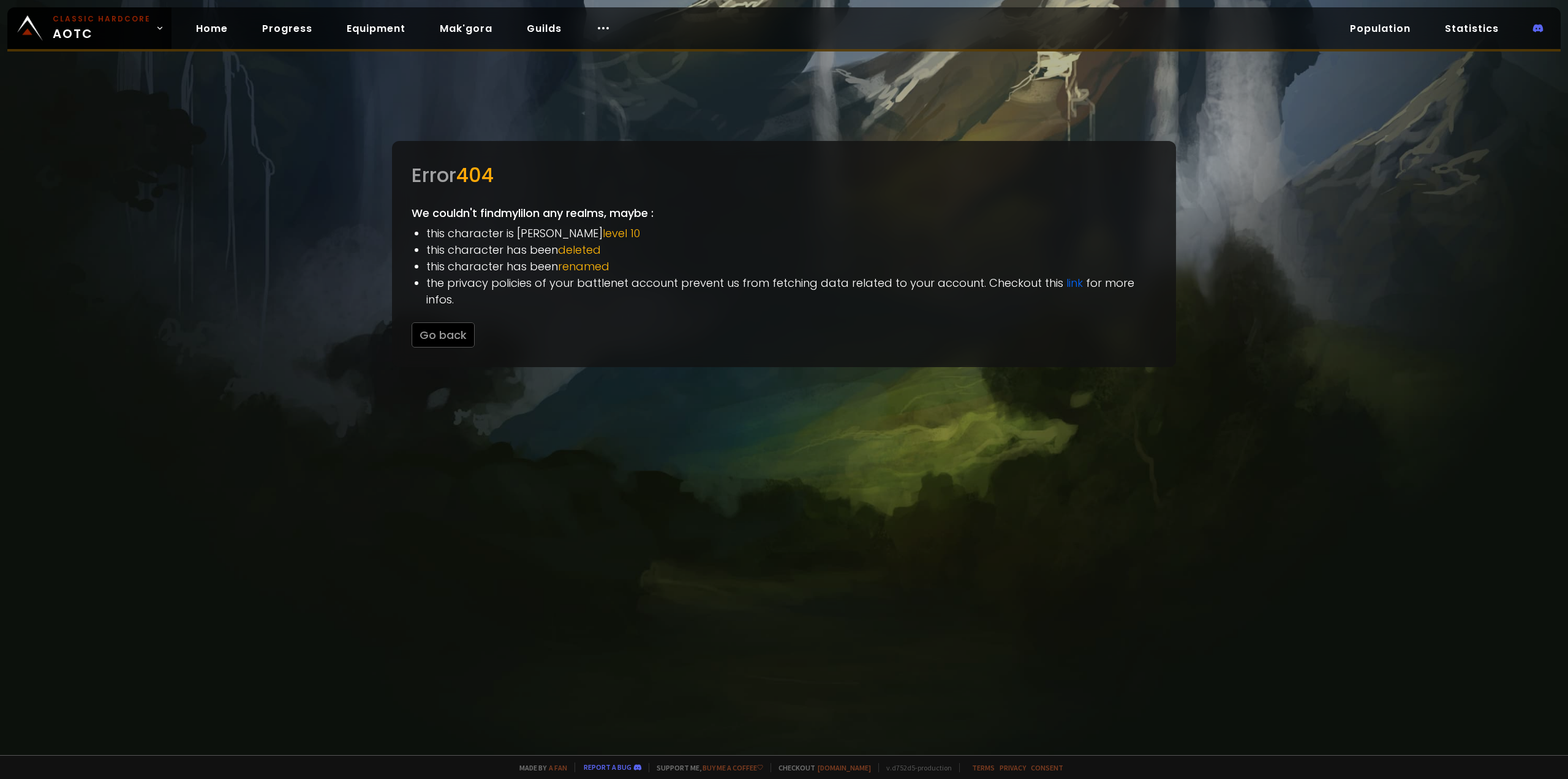
click at [451, 335] on div "Error 404 We couldn't find mylil on any realms, maybe : this character is bello…" at bounding box center [784, 254] width 784 height 226
click at [451, 334] on div "Error 404 We couldn't find mylil on any realms, maybe : this character is bello…" at bounding box center [784, 254] width 784 height 226
click at [451, 326] on button "Go back" at bounding box center [443, 335] width 63 height 25
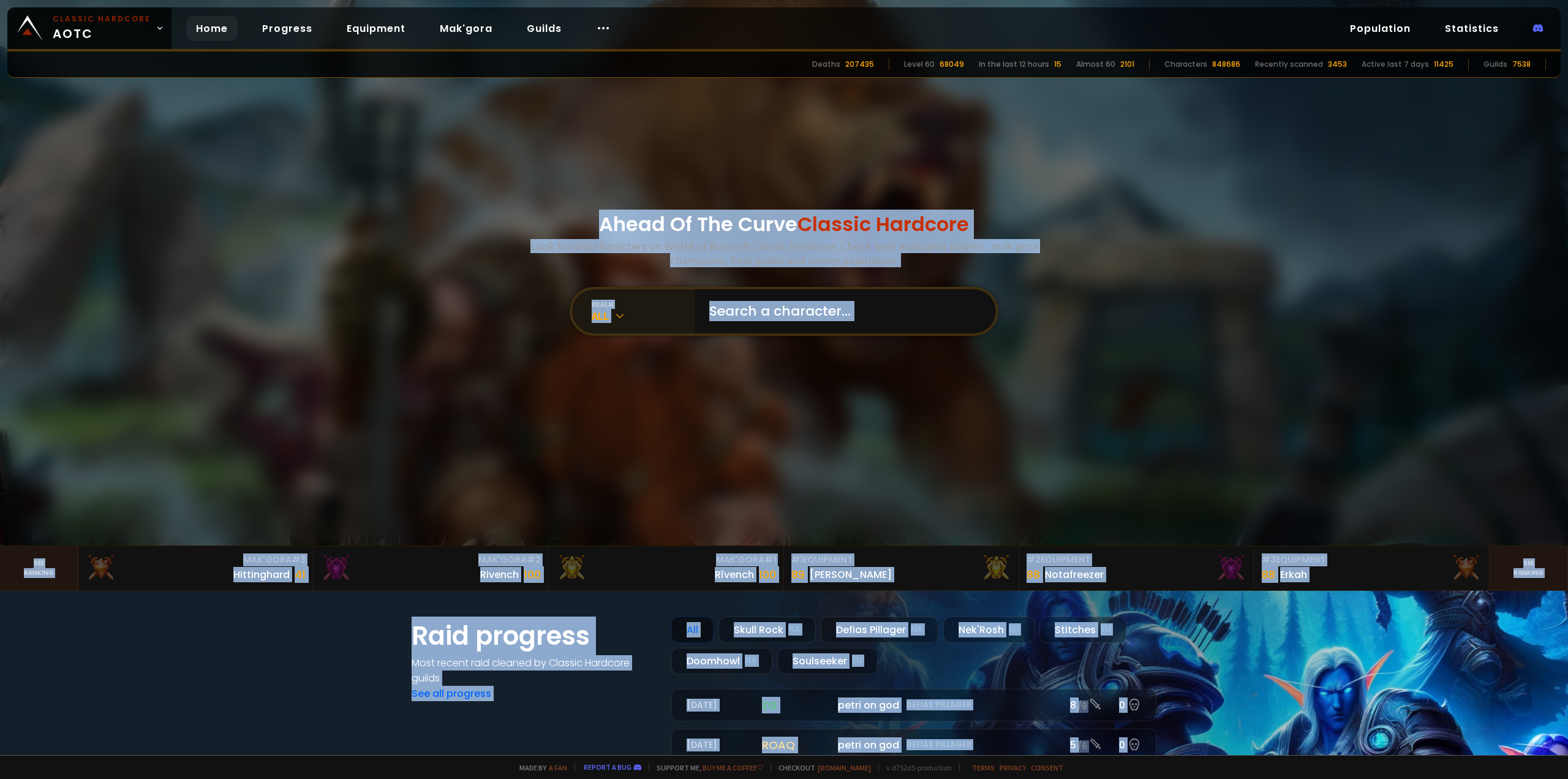
click at [617, 326] on div "realm All" at bounding box center [633, 312] width 123 height 44
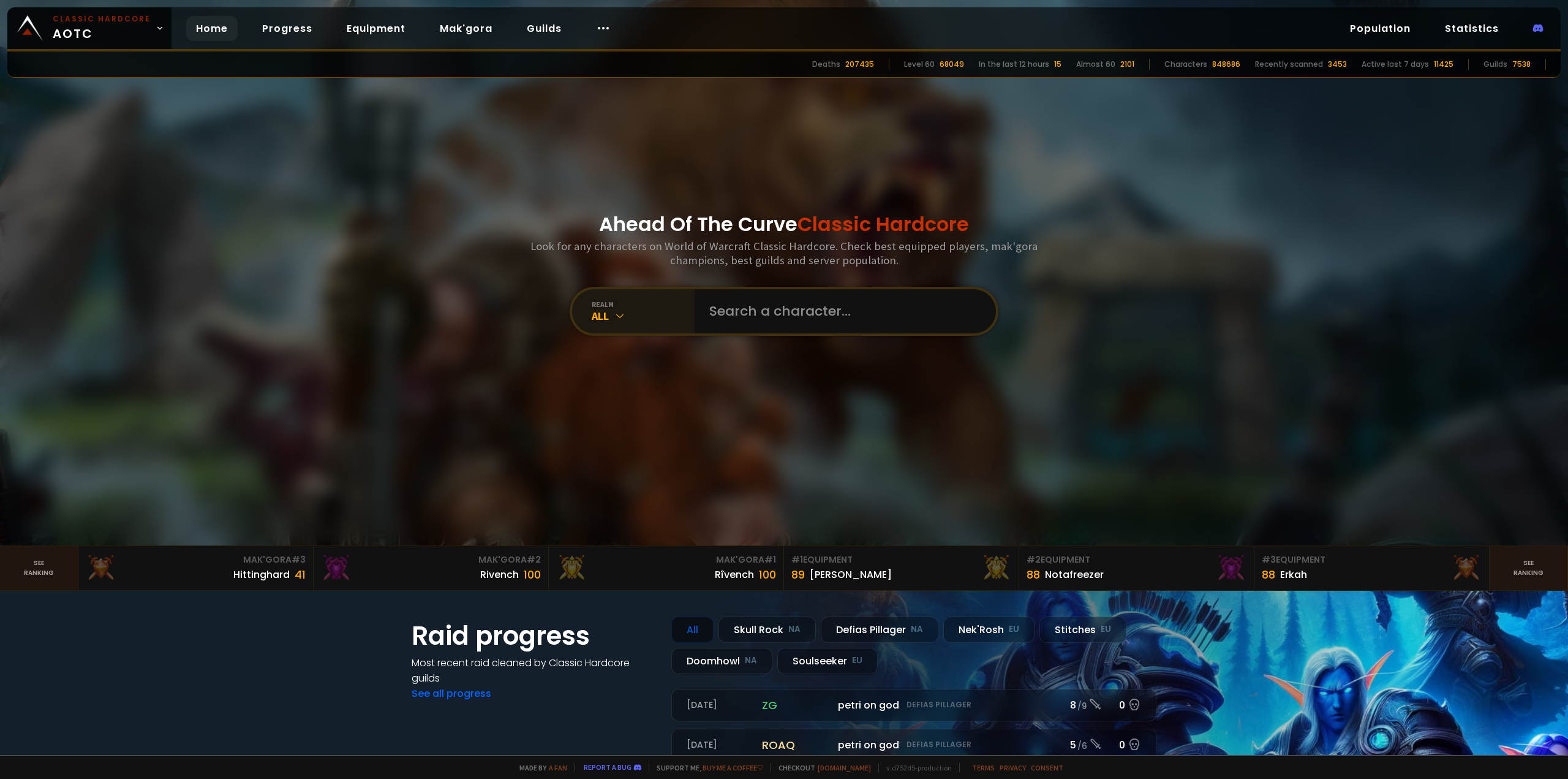
click at [596, 302] on div "realm" at bounding box center [643, 304] width 103 height 10
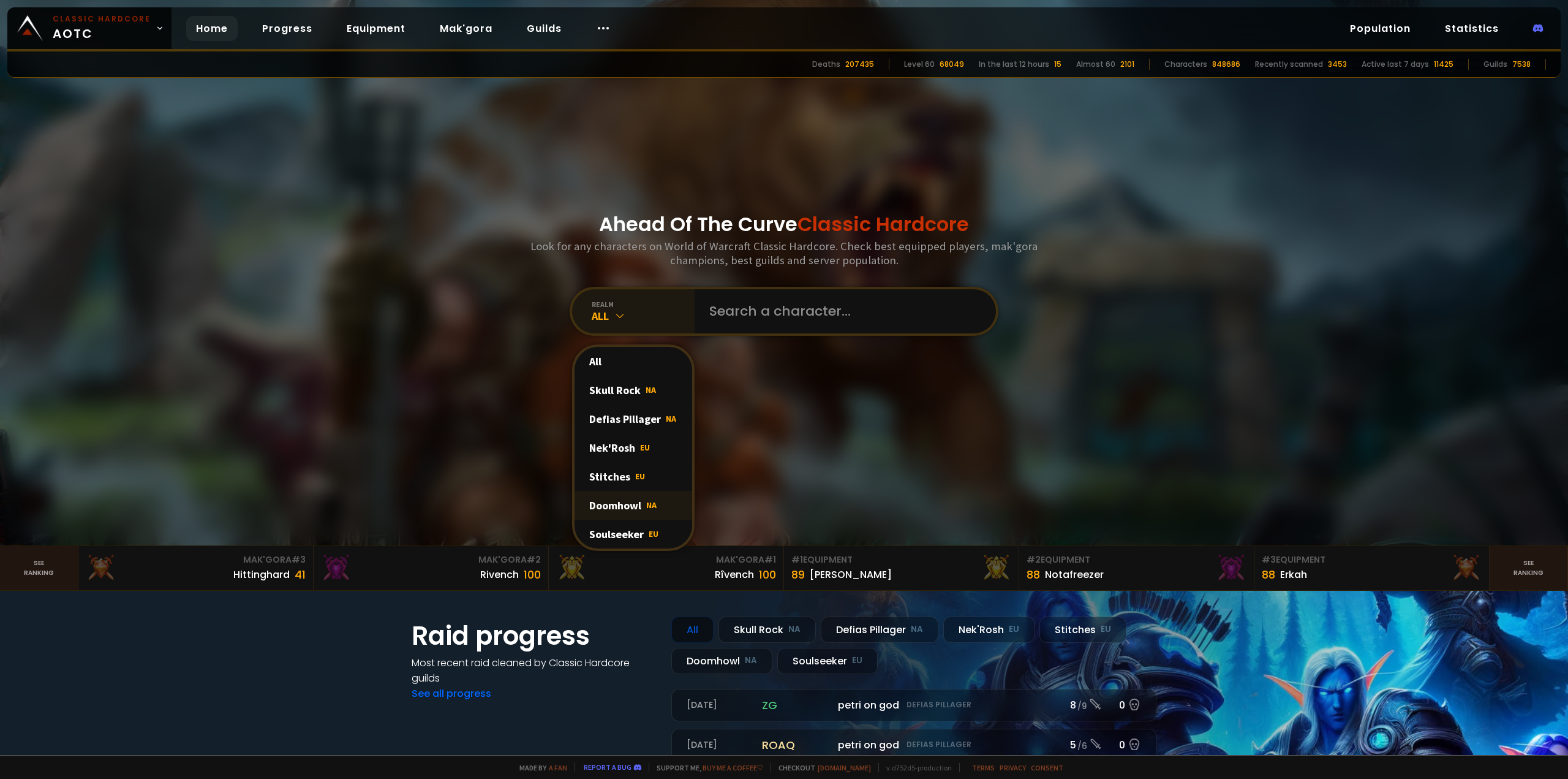
click at [633, 505] on div "Doomhowl NA" at bounding box center [633, 505] width 118 height 29
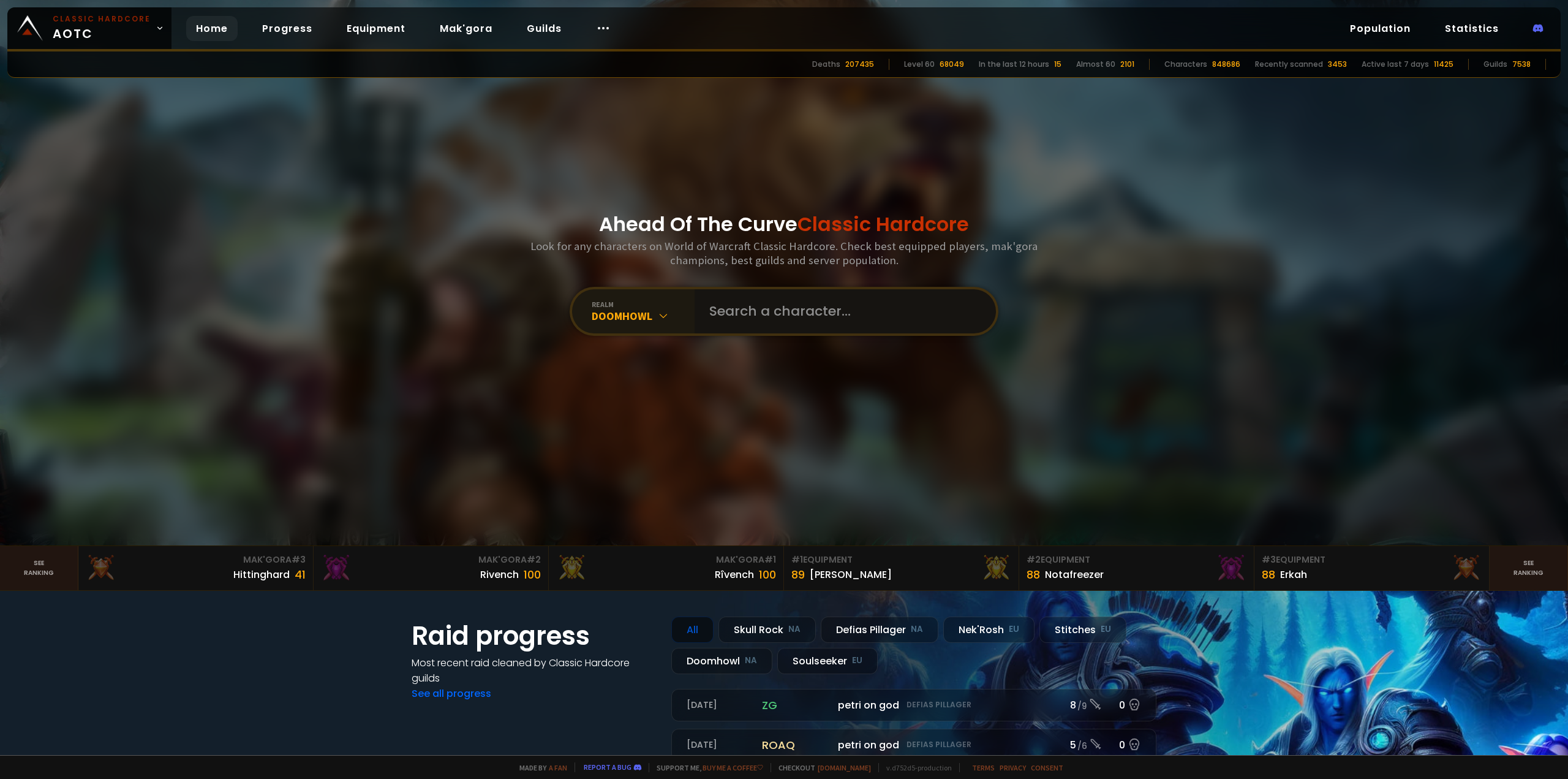
click at [836, 320] on input "text" at bounding box center [840, 312] width 279 height 44
type input "mylil"
